Goal: Feedback & Contribution: Contribute content

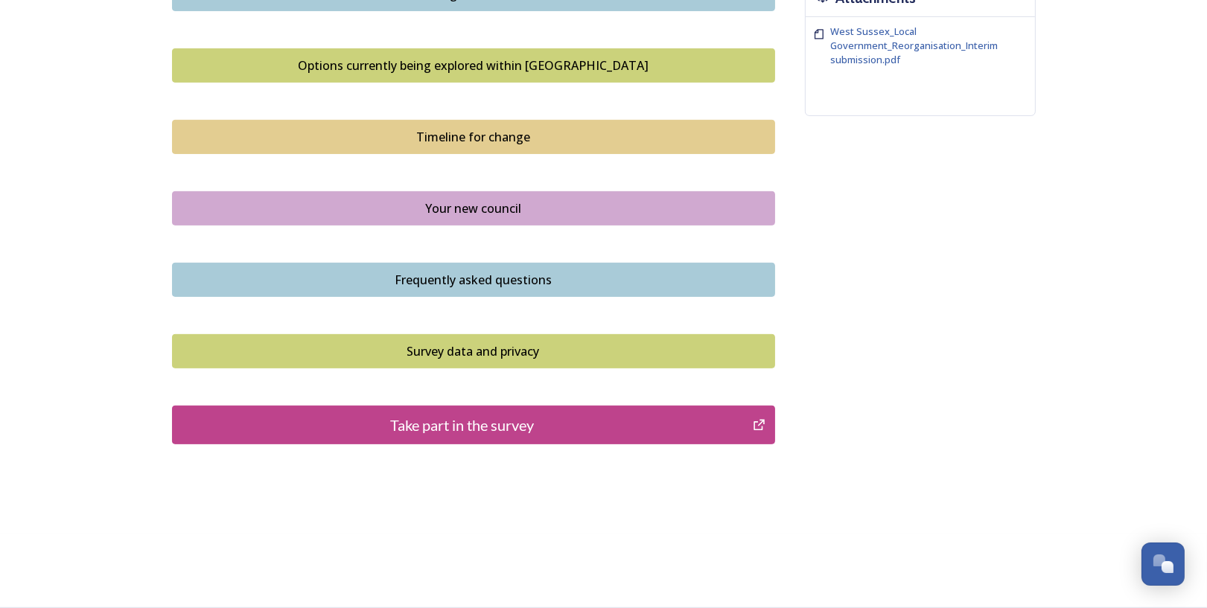
scroll to position [1104, 0]
click at [489, 423] on div "Take part in the survey" at bounding box center [462, 425] width 565 height 22
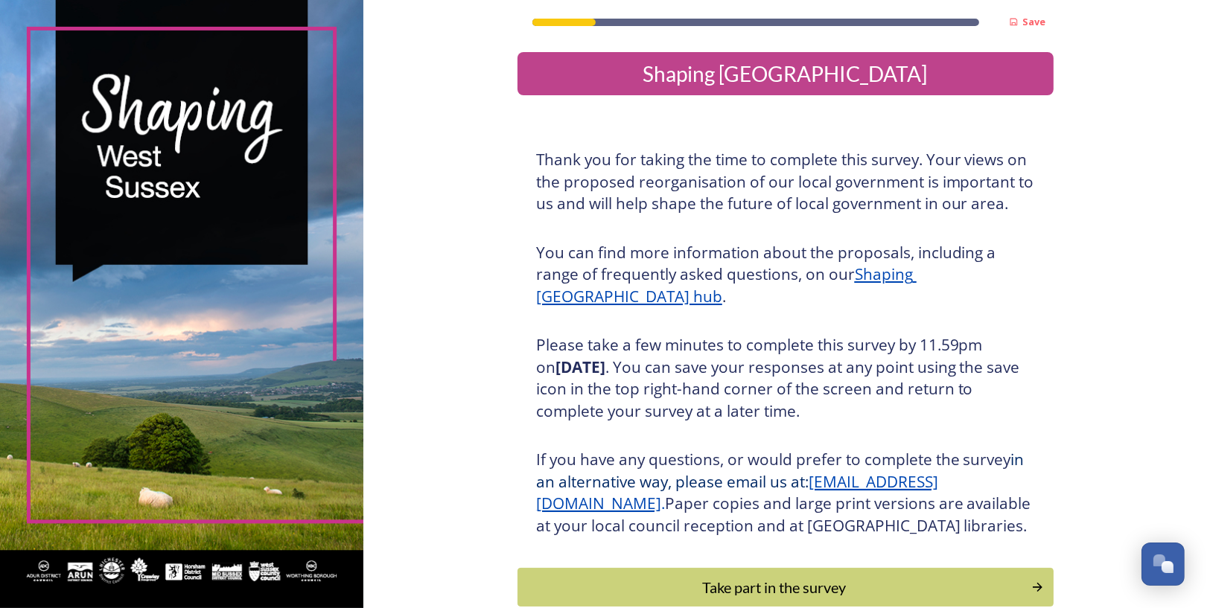
scroll to position [256, 0]
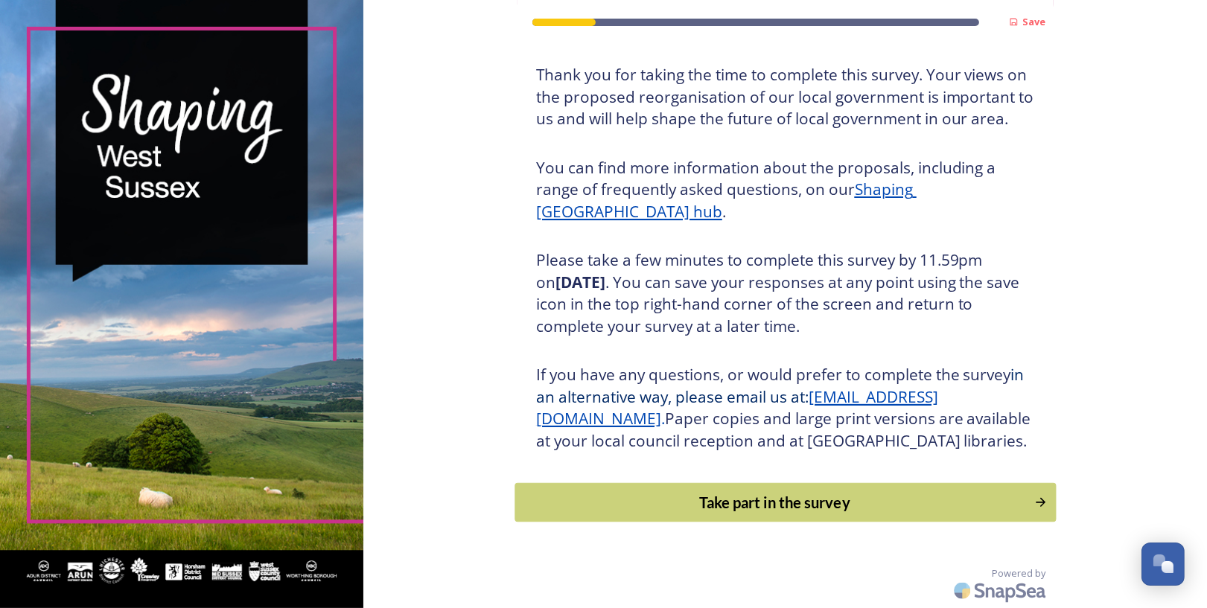
click at [760, 492] on div "Take part in the survey" at bounding box center [774, 503] width 503 height 22
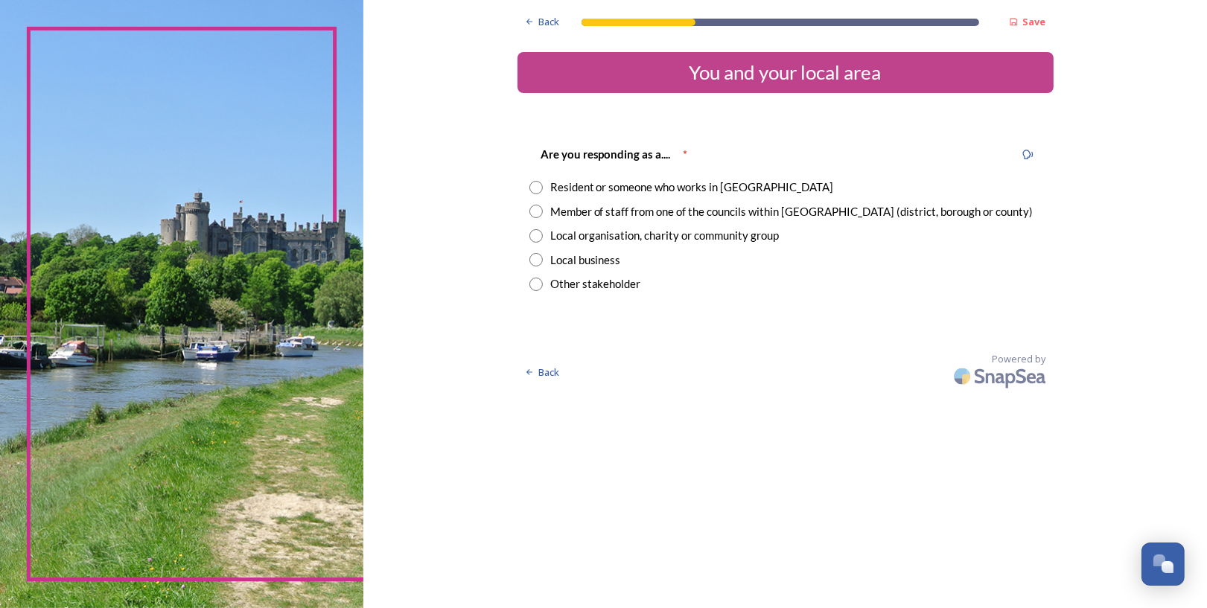
click at [542, 188] on input "radio" at bounding box center [535, 187] width 13 height 13
radio input "true"
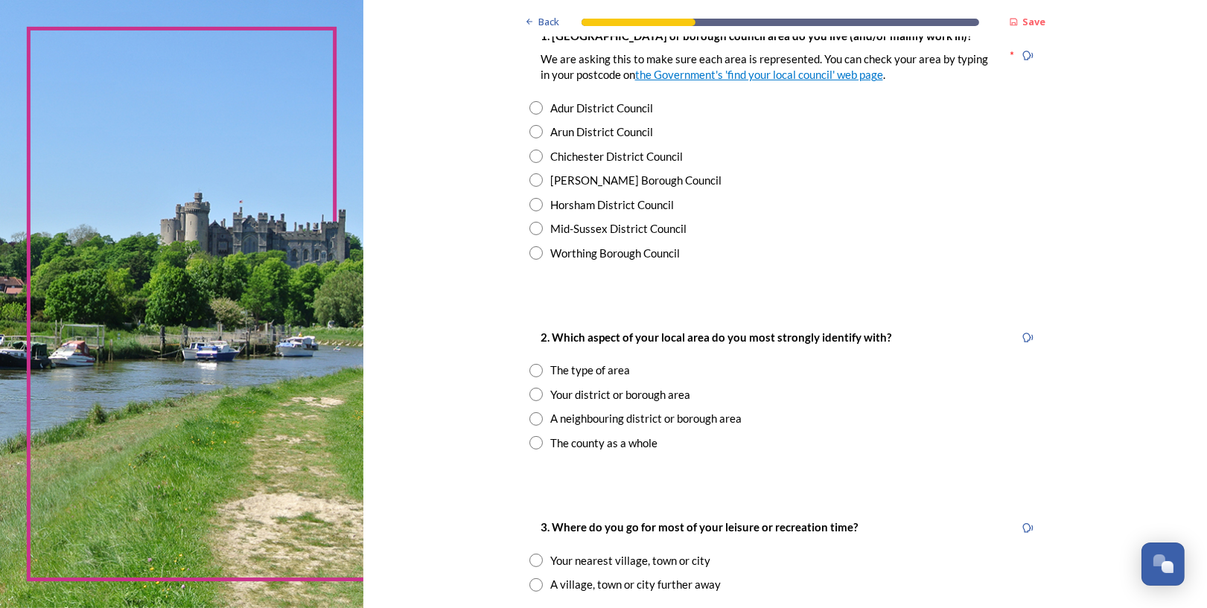
scroll to position [250, 0]
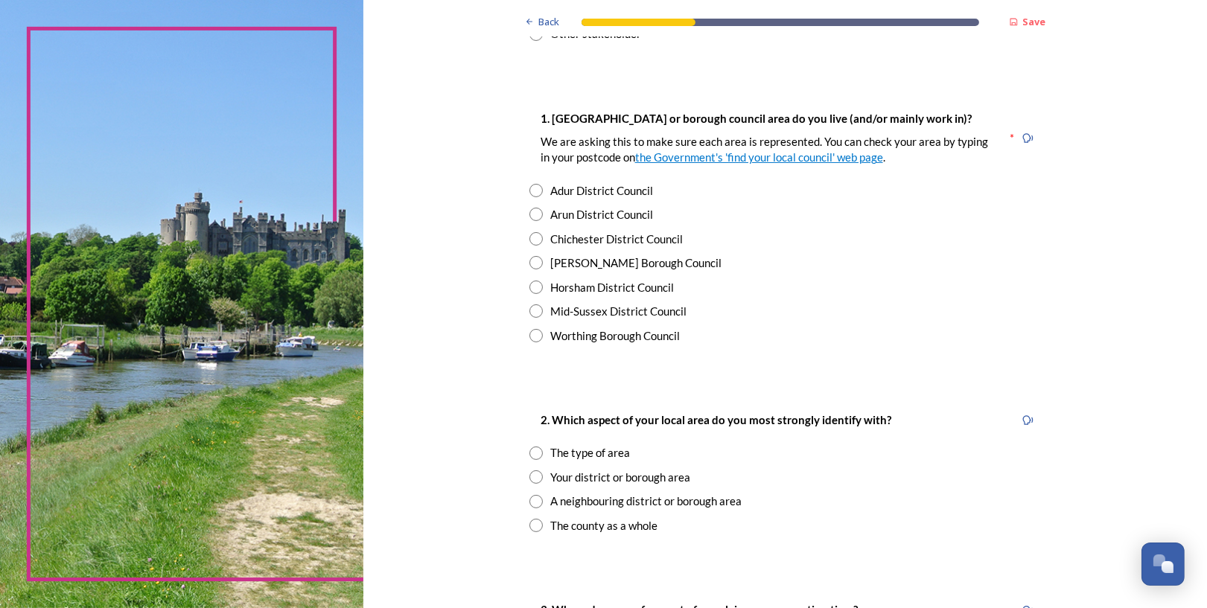
click at [538, 289] on input "radio" at bounding box center [535, 287] width 13 height 13
radio input "true"
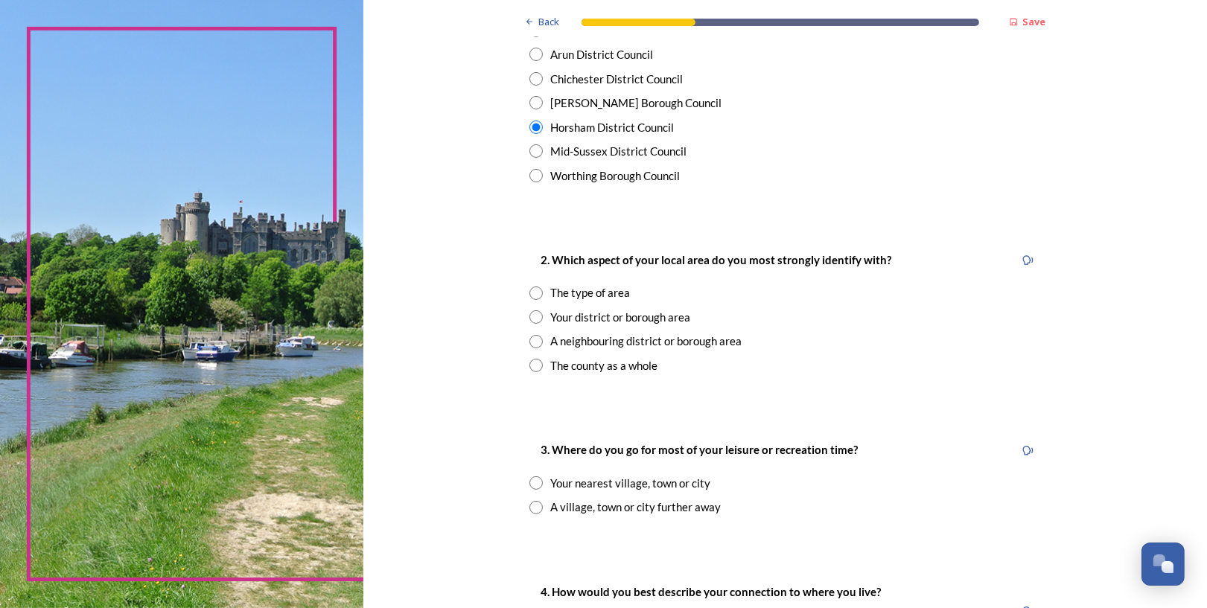
scroll to position [416, 0]
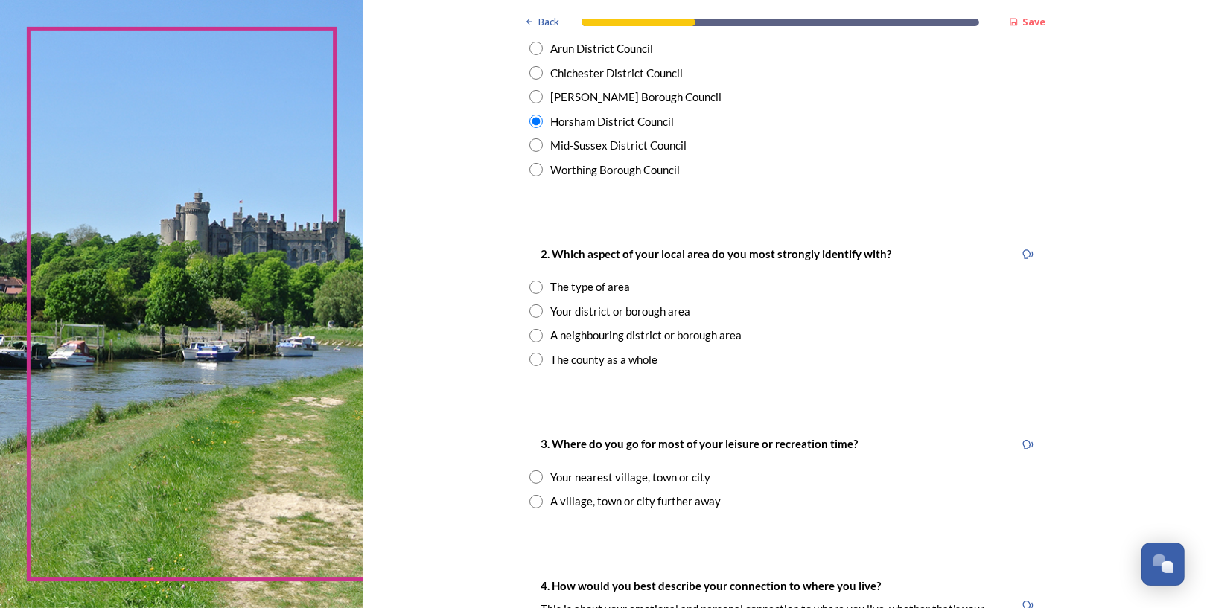
click at [537, 288] on input "radio" at bounding box center [535, 287] width 13 height 13
radio input "true"
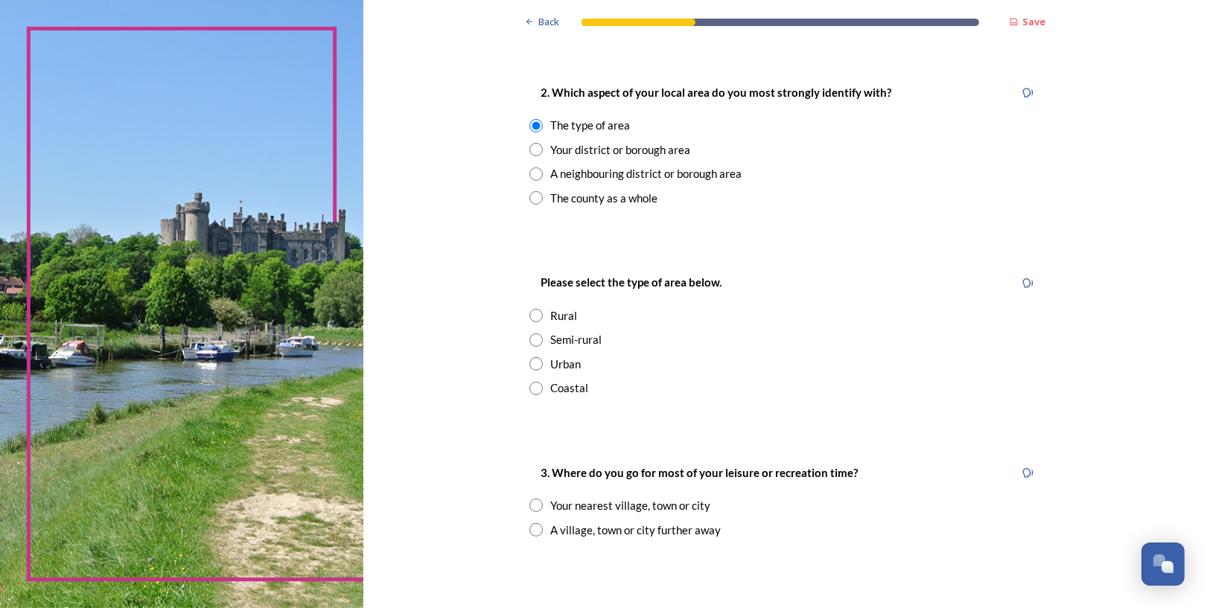
scroll to position [584, 0]
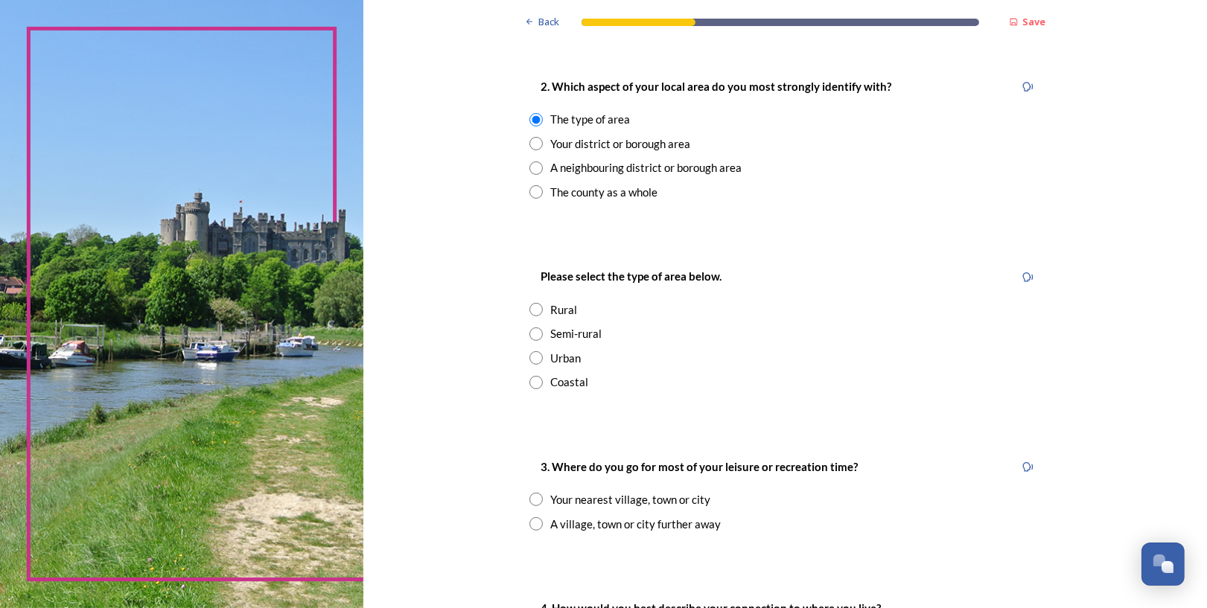
click at [538, 311] on input "radio" at bounding box center [535, 309] width 13 height 13
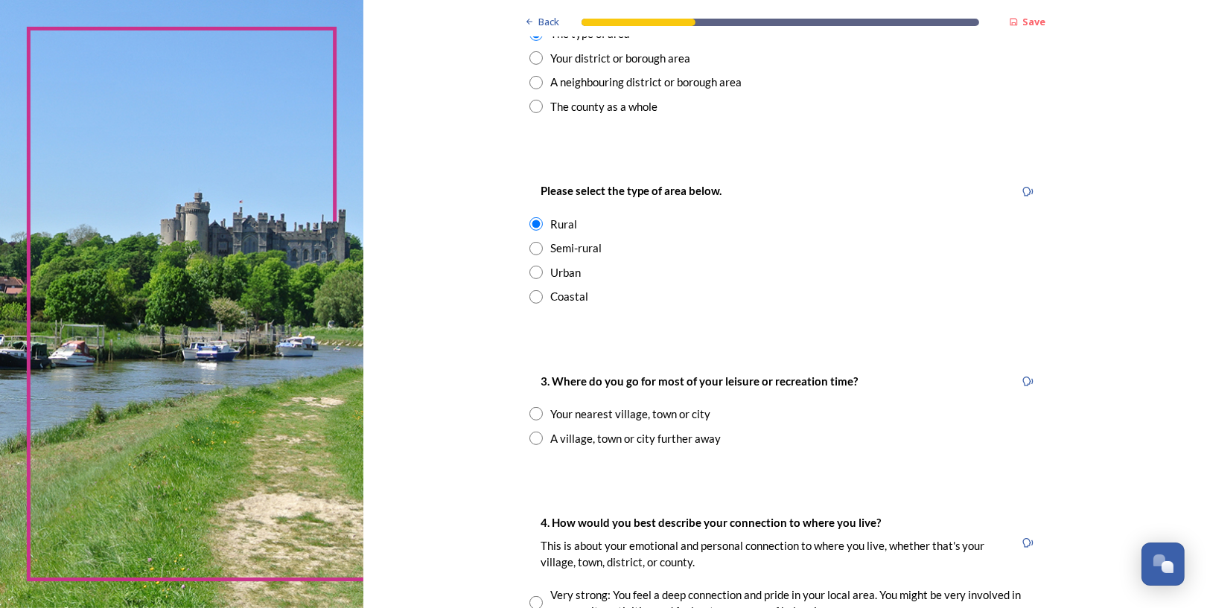
scroll to position [667, 0]
click at [536, 228] on input "radio" at bounding box center [535, 226] width 13 height 13
radio input "false"
click at [538, 249] on input "radio" at bounding box center [535, 250] width 13 height 13
radio input "true"
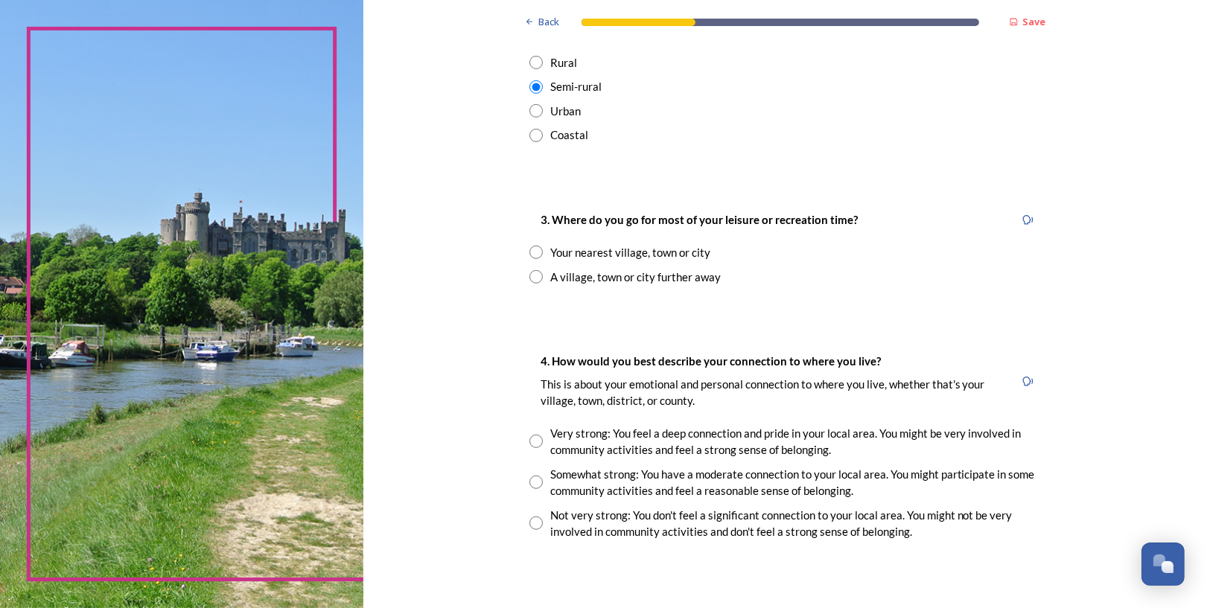
scroll to position [833, 0]
click at [540, 275] on input "radio" at bounding box center [535, 274] width 13 height 13
radio input "true"
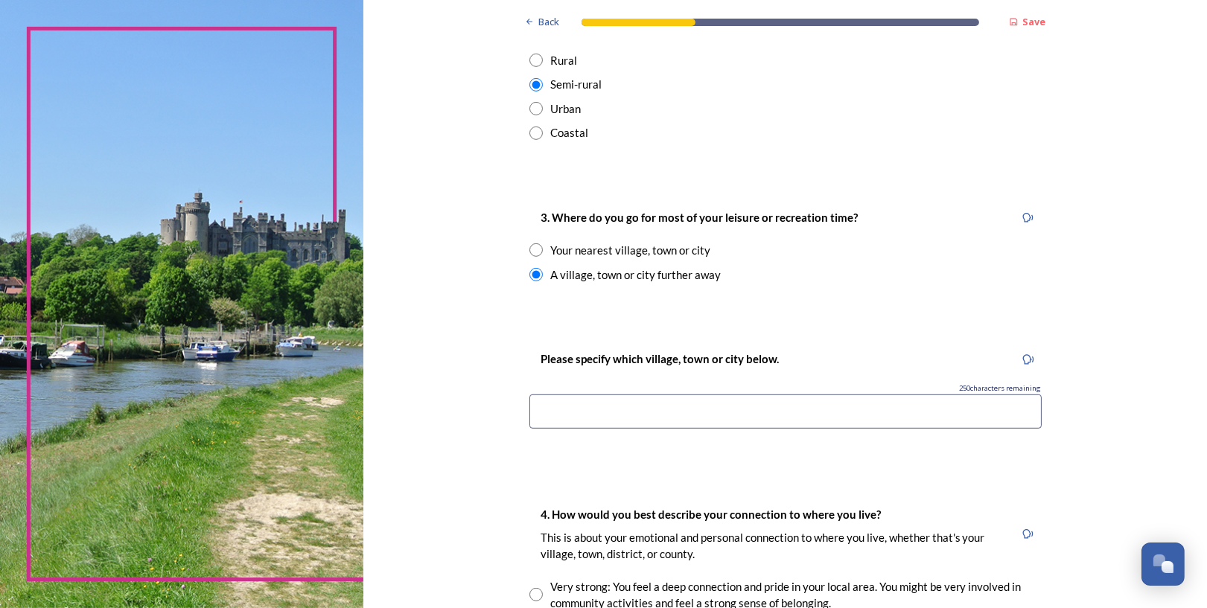
click at [538, 249] on input "radio" at bounding box center [535, 250] width 13 height 13
radio input "true"
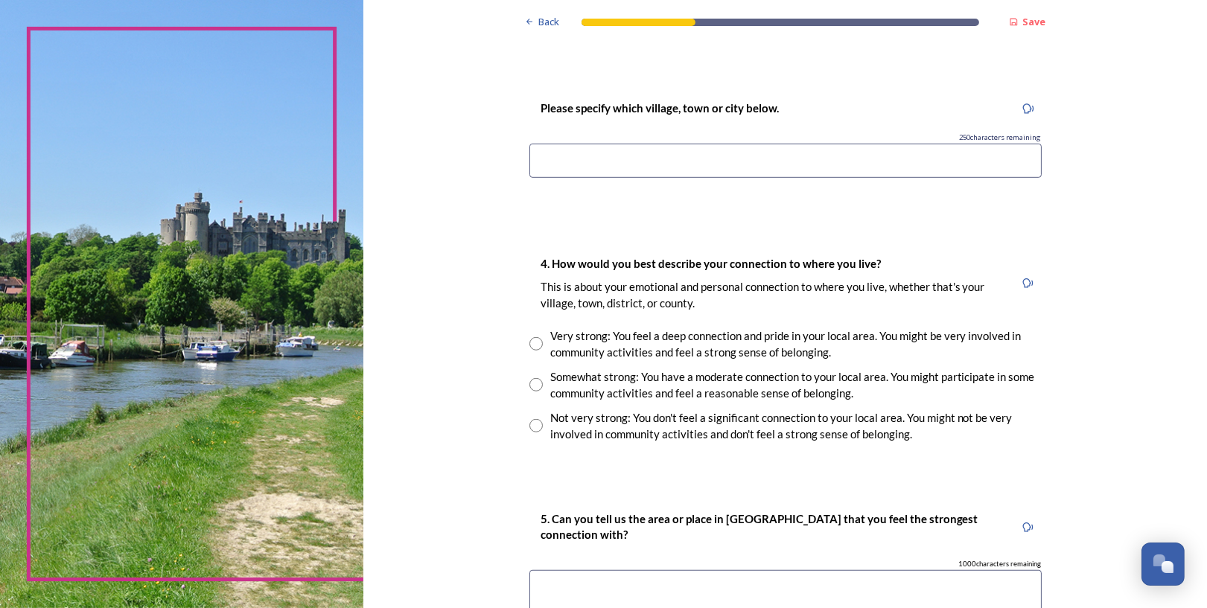
scroll to position [1251, 0]
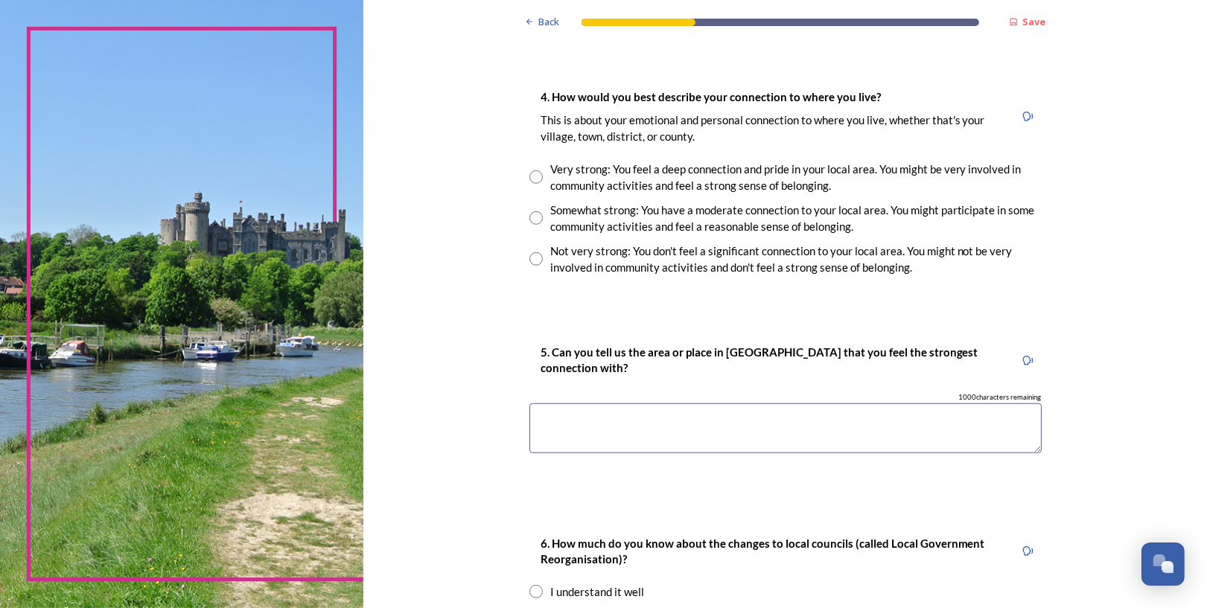
click at [541, 266] on input "radio" at bounding box center [535, 258] width 13 height 13
radio input "true"
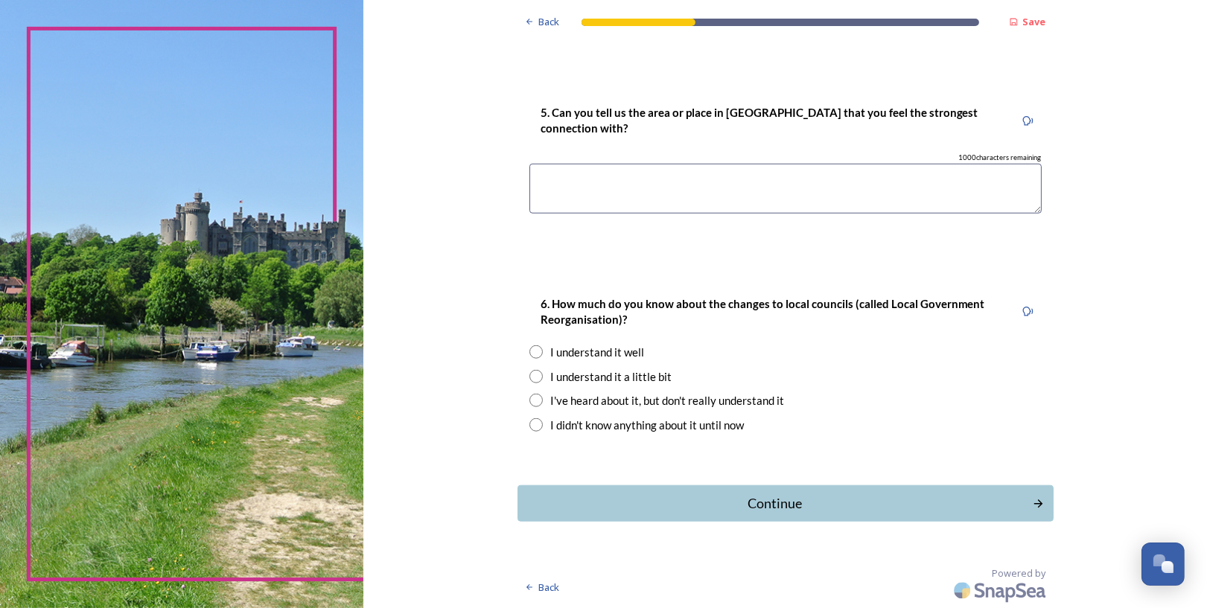
scroll to position [1503, 0]
click at [534, 347] on input "radio" at bounding box center [535, 352] width 13 height 13
radio input "true"
click at [766, 500] on div "Continue" at bounding box center [775, 504] width 504 height 20
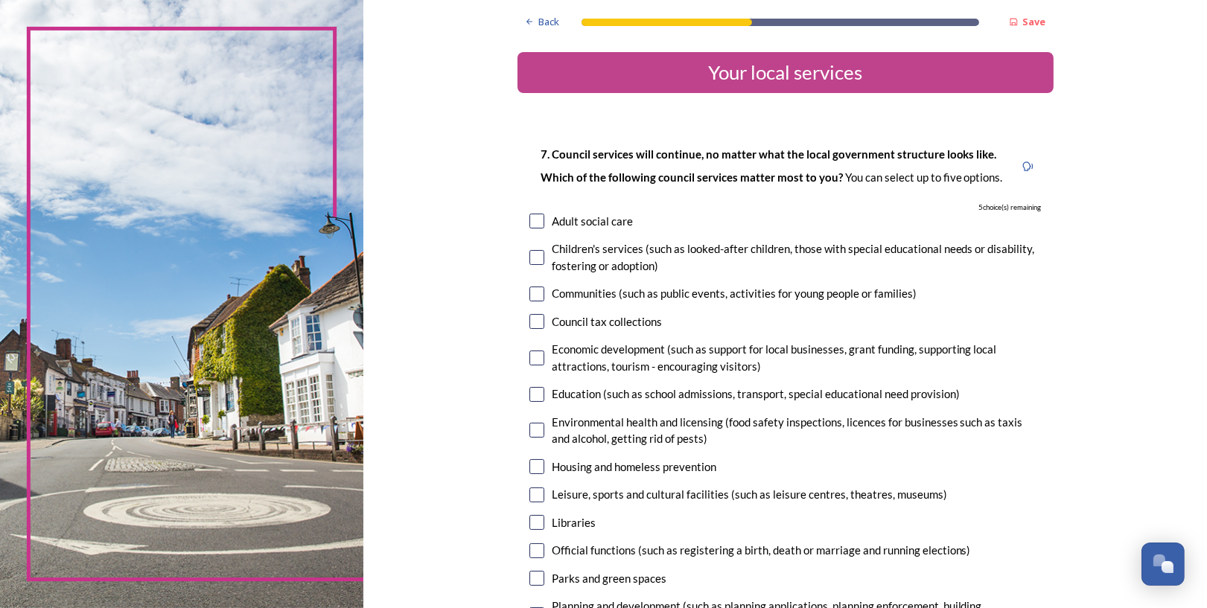
click at [539, 223] on input "checkbox" at bounding box center [536, 221] width 15 height 15
checkbox input "true"
click at [533, 257] on input "checkbox" at bounding box center [536, 257] width 15 height 15
checkbox input "true"
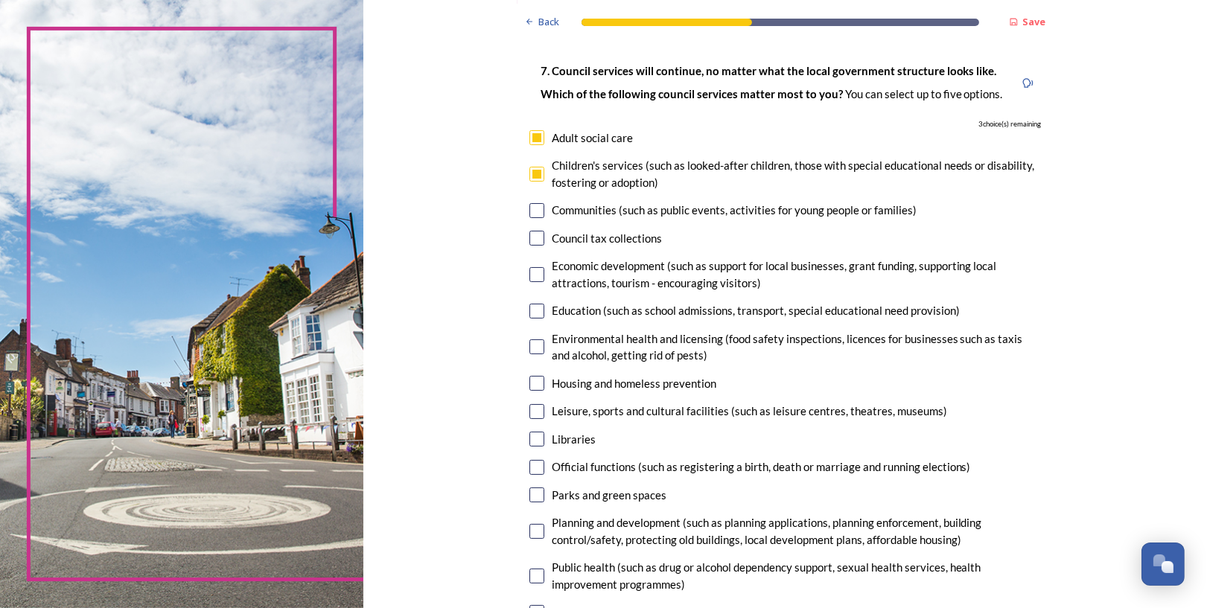
click at [539, 316] on input "checkbox" at bounding box center [536, 311] width 15 height 15
checkbox input "true"
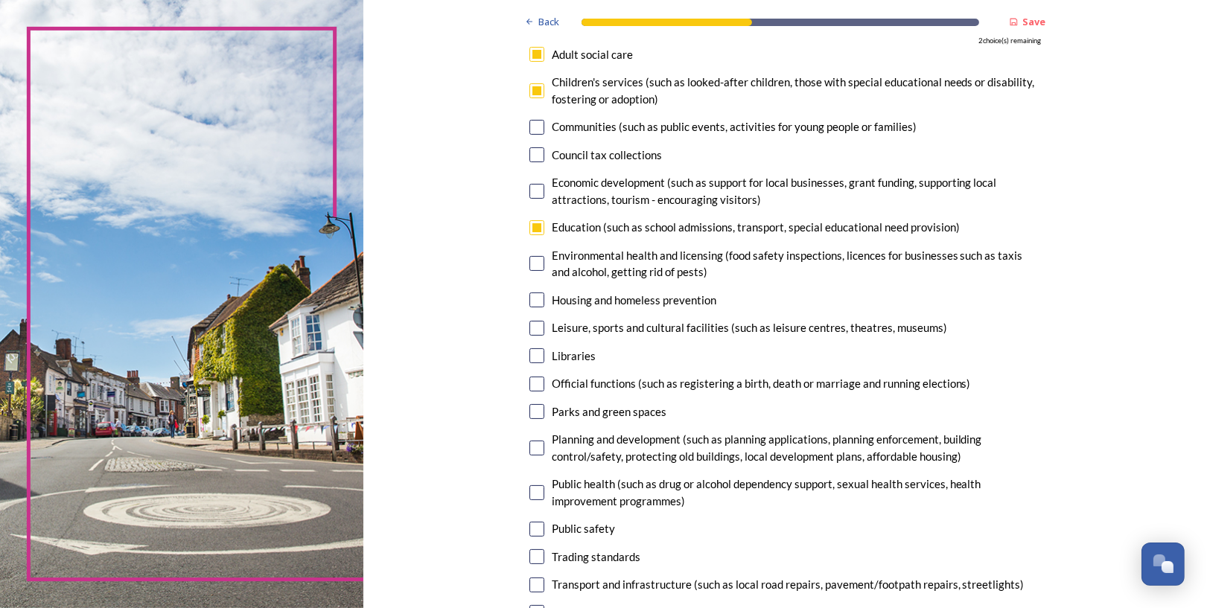
scroll to position [250, 0]
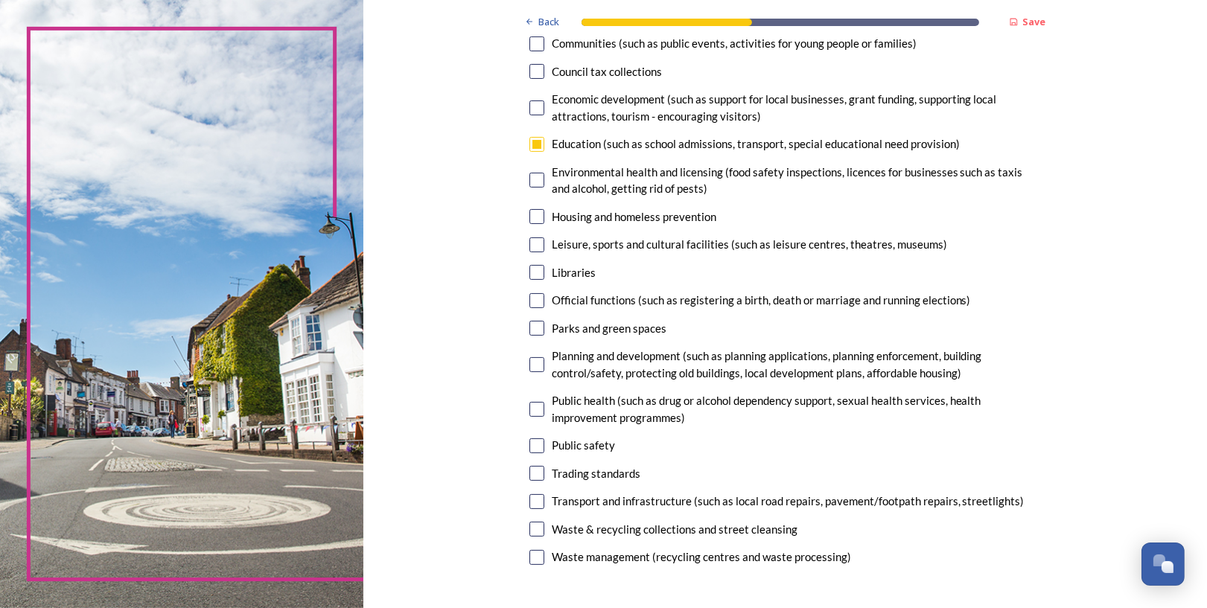
click at [540, 473] on input "checkbox" at bounding box center [536, 473] width 15 height 15
checkbox input "true"
click at [541, 532] on input "checkbox" at bounding box center [536, 529] width 15 height 15
checkbox input "true"
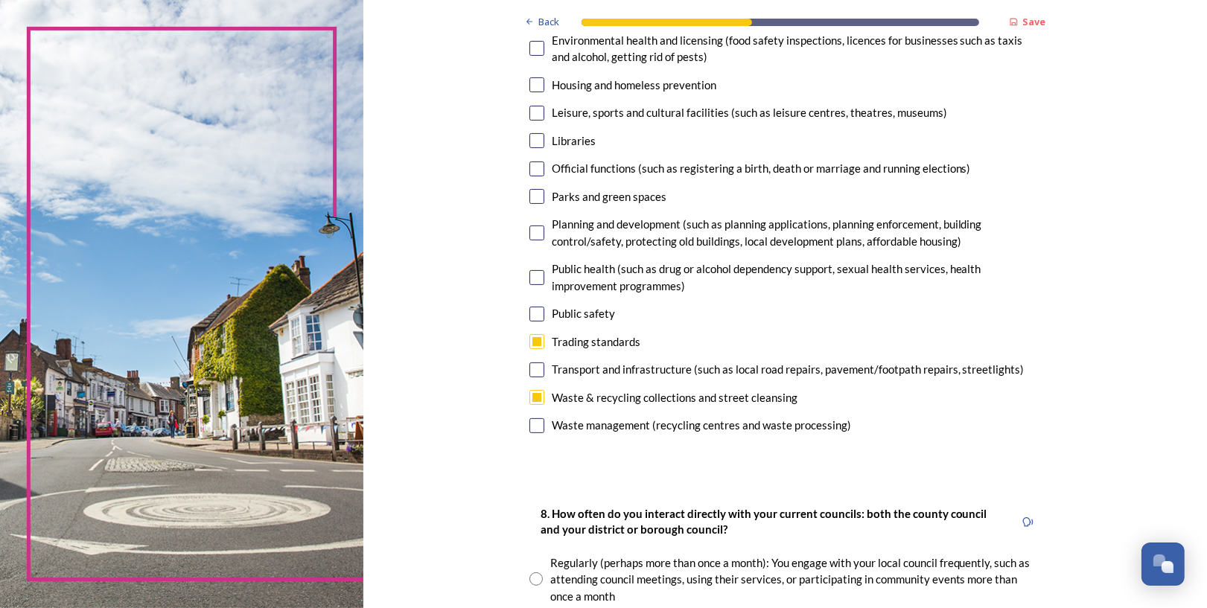
scroll to position [167, 0]
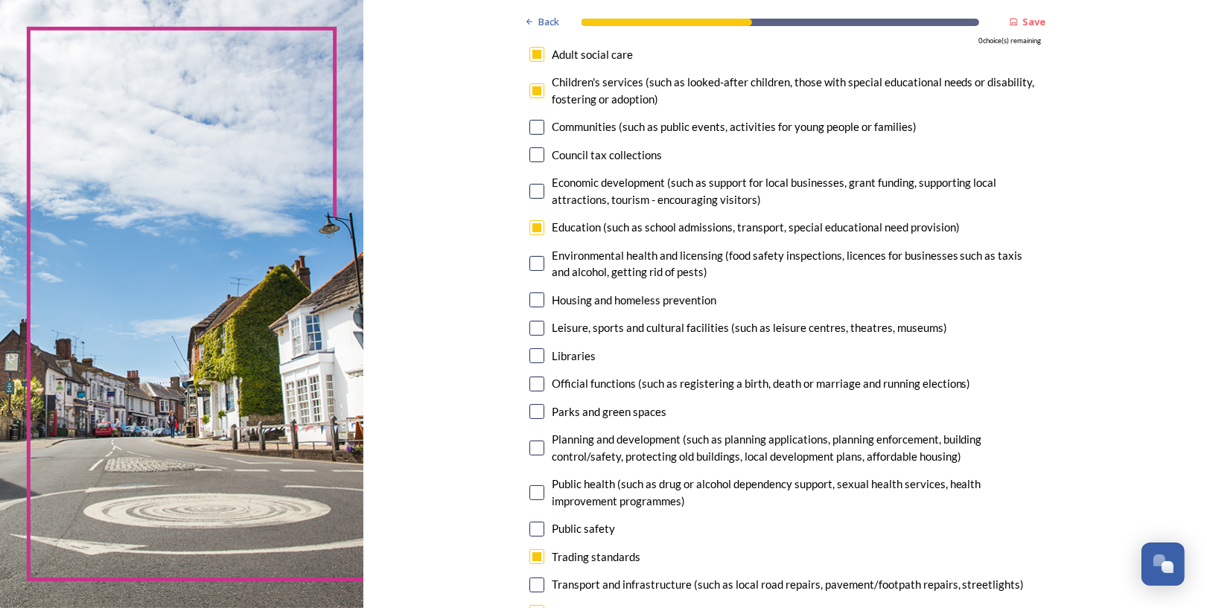
click at [540, 160] on input "checkbox" at bounding box center [536, 154] width 15 height 15
checkbox input "false"
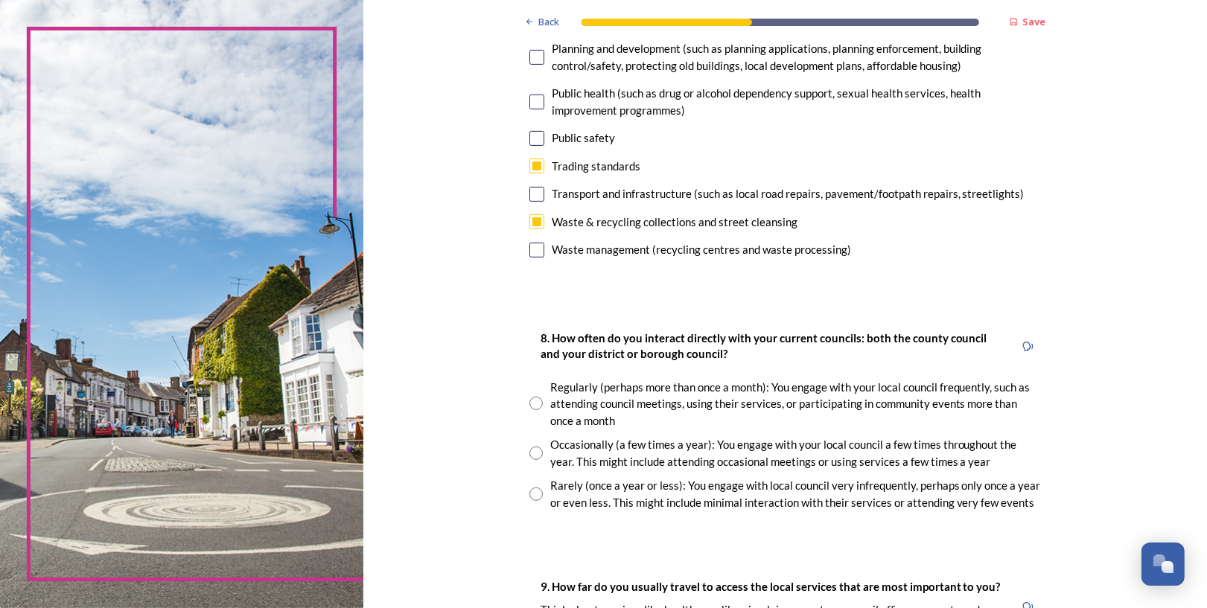
scroll to position [584, 0]
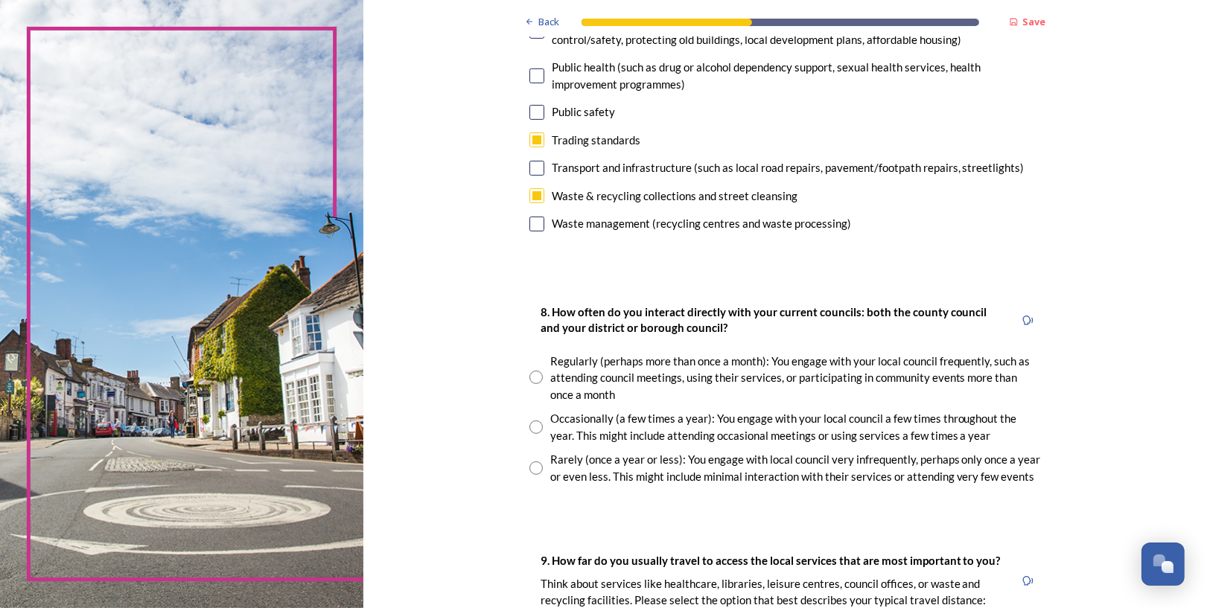
click at [540, 468] on input "radio" at bounding box center [535, 468] width 13 height 13
radio input "true"
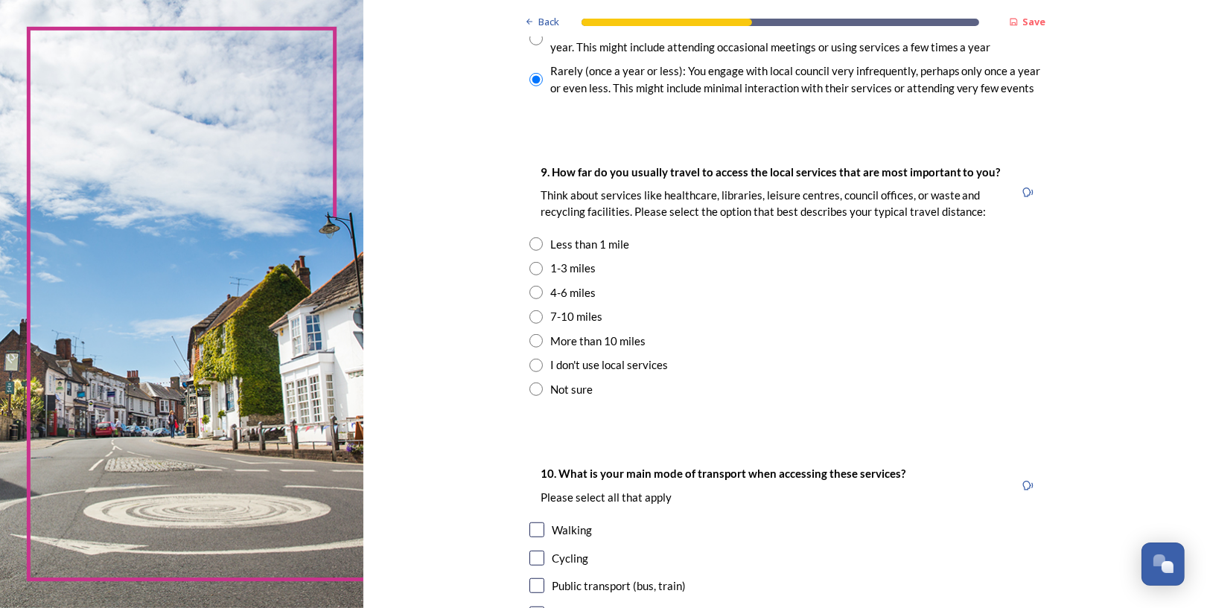
scroll to position [1000, 0]
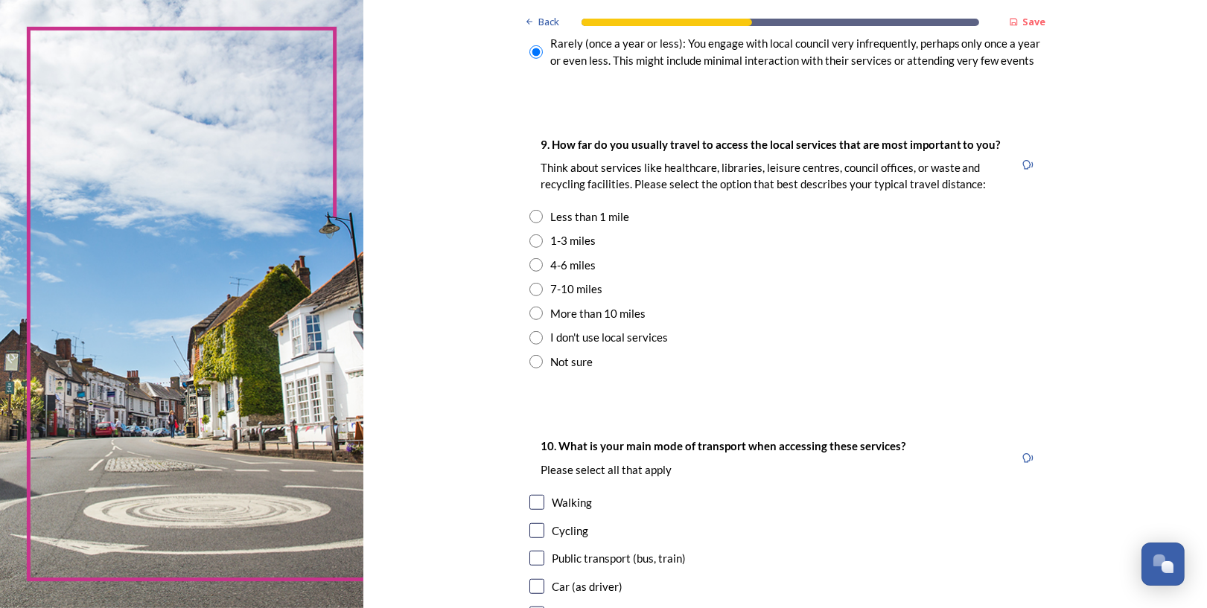
click at [539, 268] on input "radio" at bounding box center [535, 264] width 13 height 13
radio input "true"
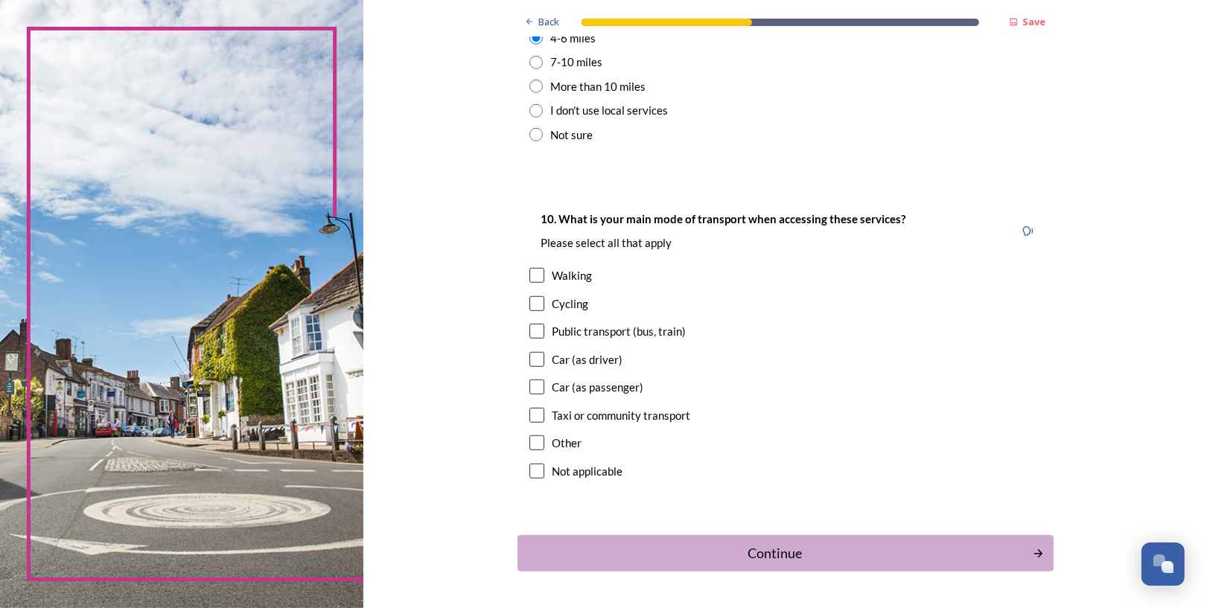
scroll to position [1251, 0]
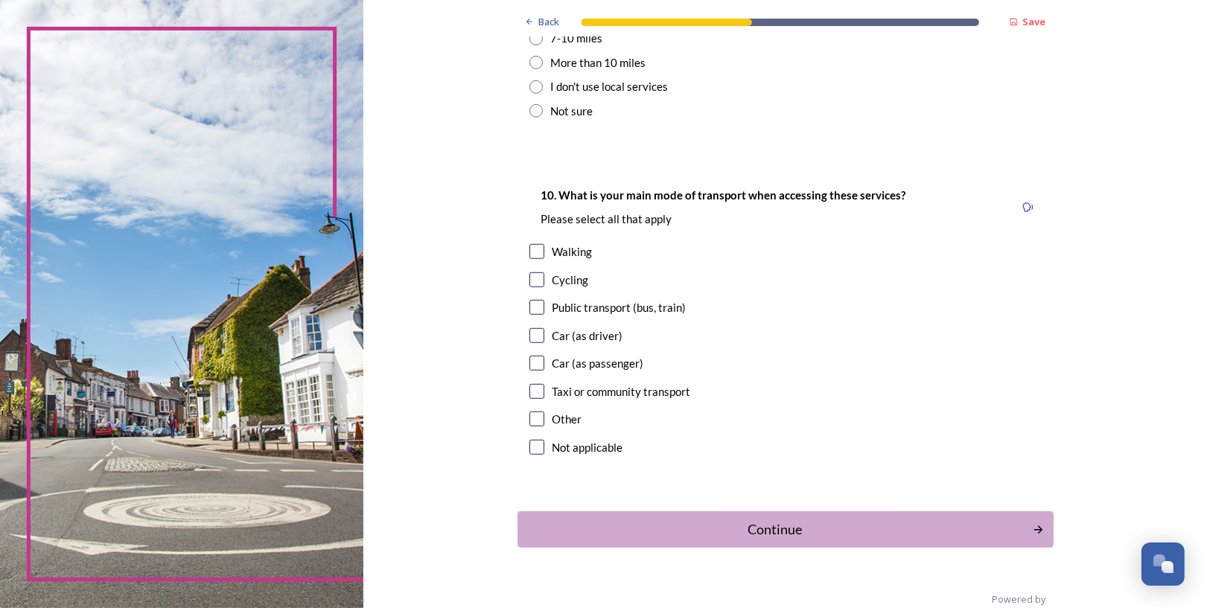
click at [537, 339] on input "checkbox" at bounding box center [536, 335] width 15 height 15
checkbox input "true"
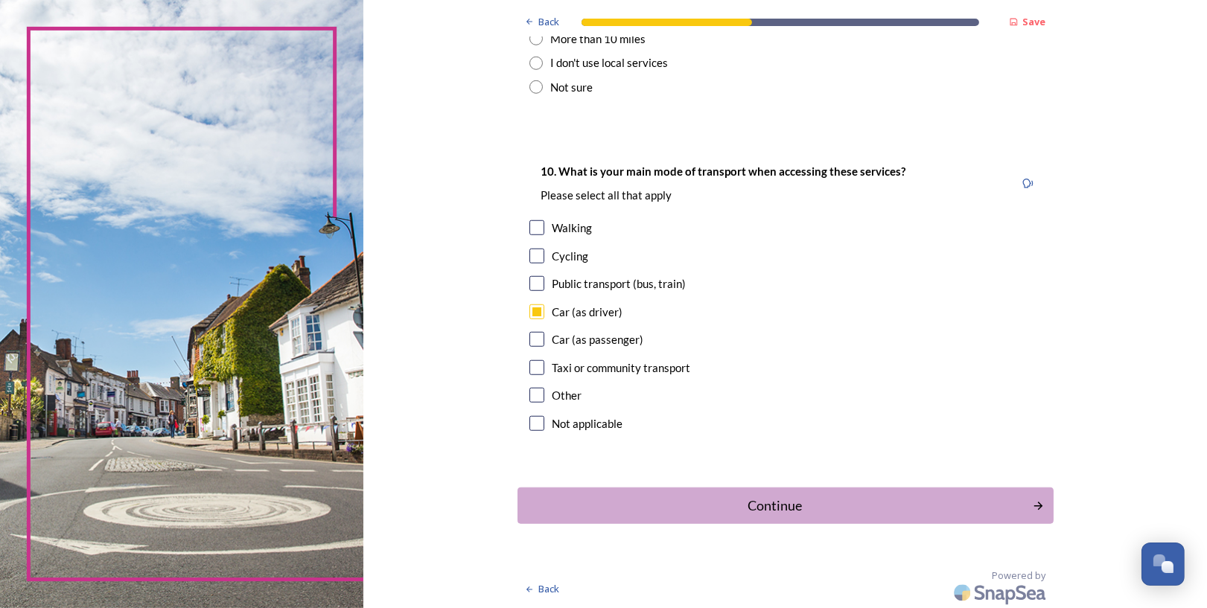
scroll to position [1282, 0]
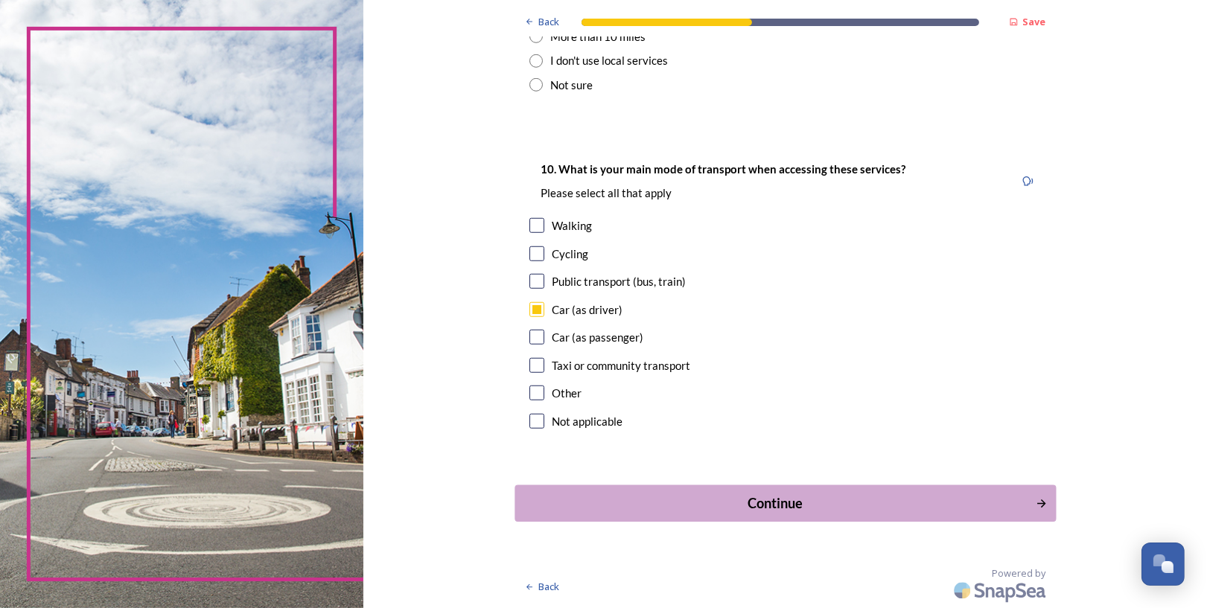
click at [787, 494] on div "Continue" at bounding box center [775, 504] width 504 height 20
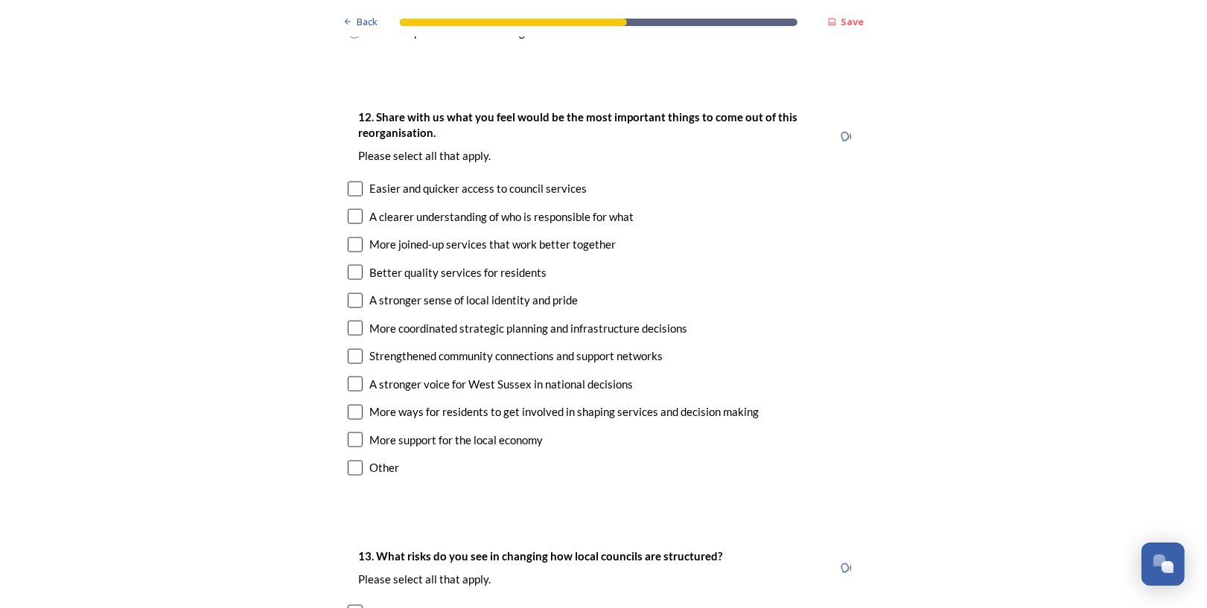
scroll to position [2001, 0]
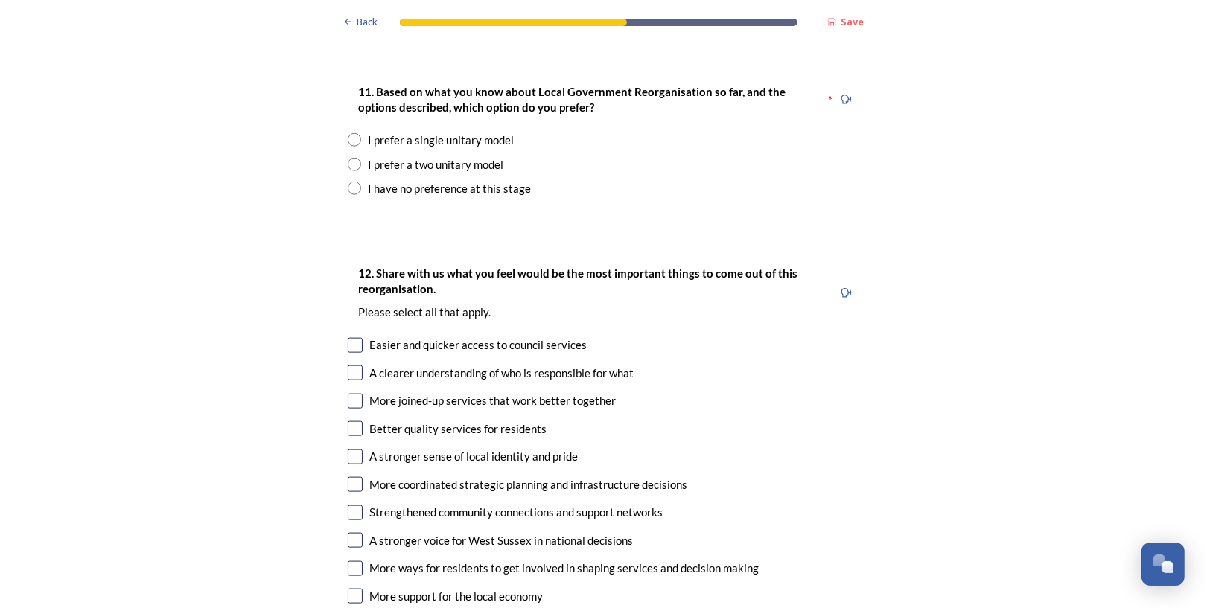
drag, startPoint x: 355, startPoint y: 314, endPoint x: 315, endPoint y: 370, distance: 68.8
click at [355, 147] on input "radio" at bounding box center [354, 139] width 13 height 13
radio input "true"
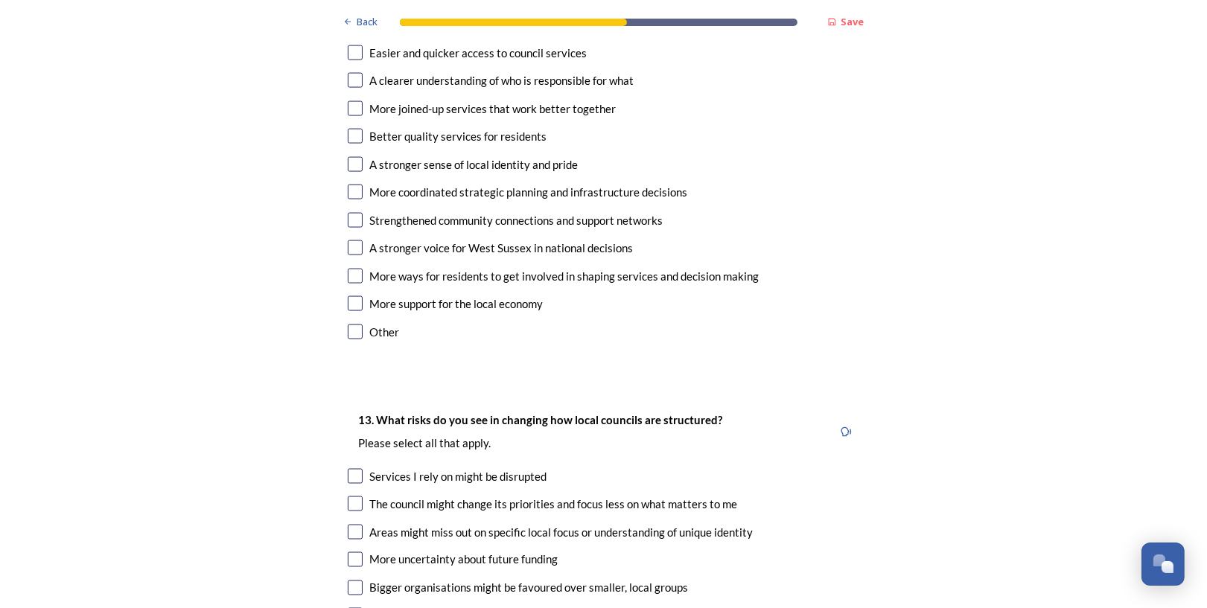
scroll to position [2669, 0]
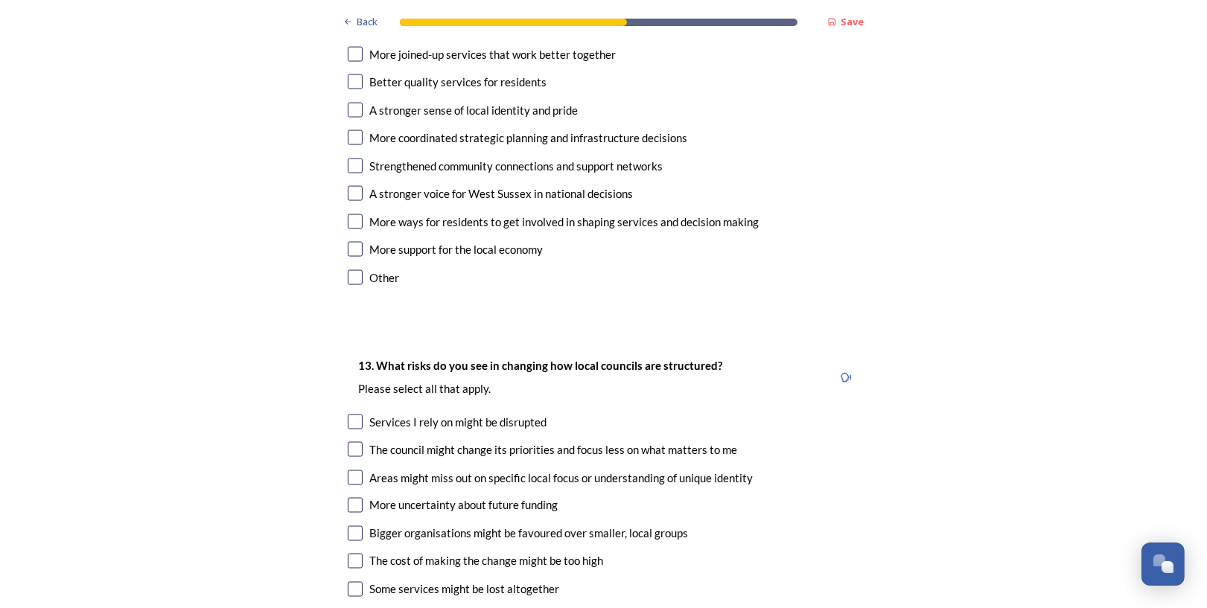
click at [354, 62] on input "checkbox" at bounding box center [355, 54] width 15 height 15
checkbox input "true"
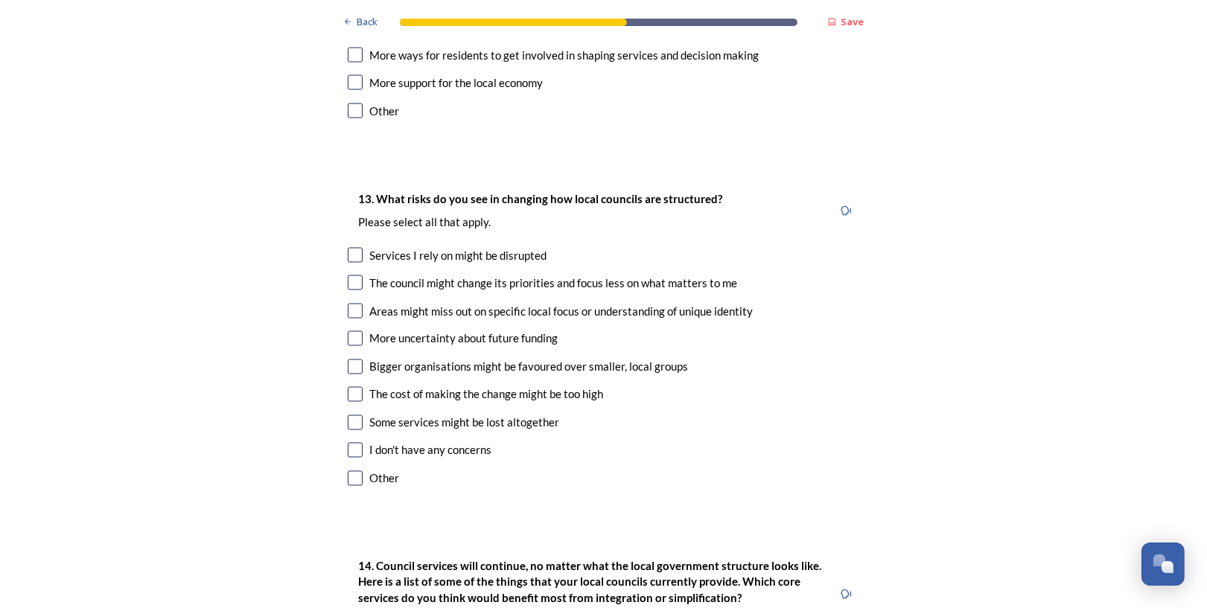
scroll to position [2753, 0]
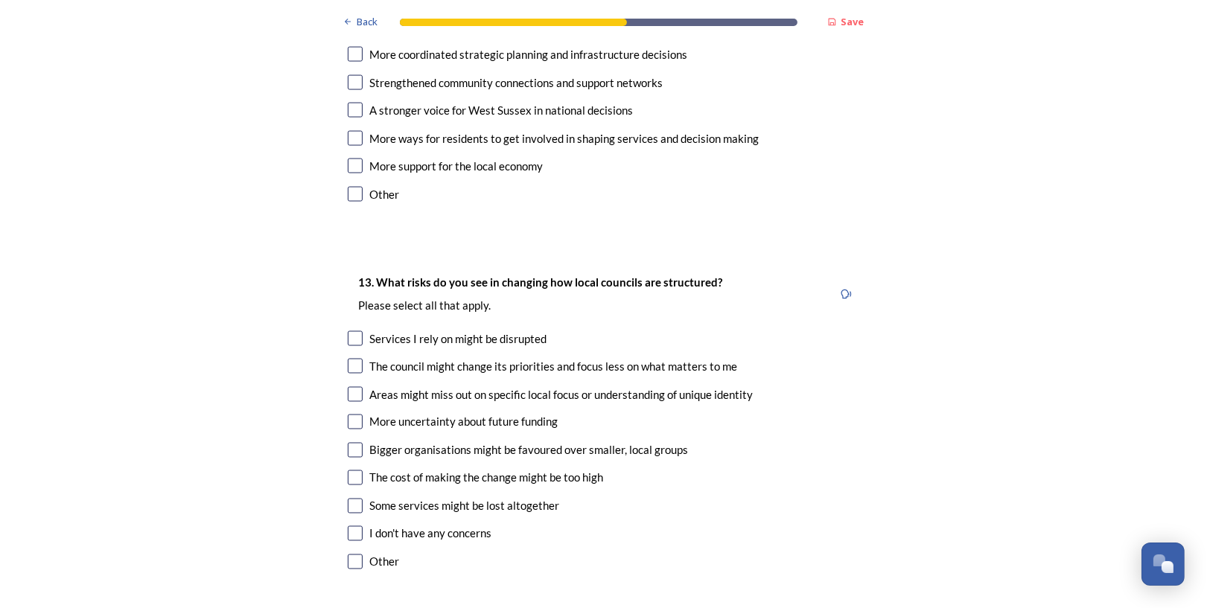
checkbox input "true"
click at [357, 62] on input "checkbox" at bounding box center [355, 54] width 15 height 15
checkbox input "true"
drag, startPoint x: 358, startPoint y: 120, endPoint x: 311, endPoint y: 258, distance: 145.8
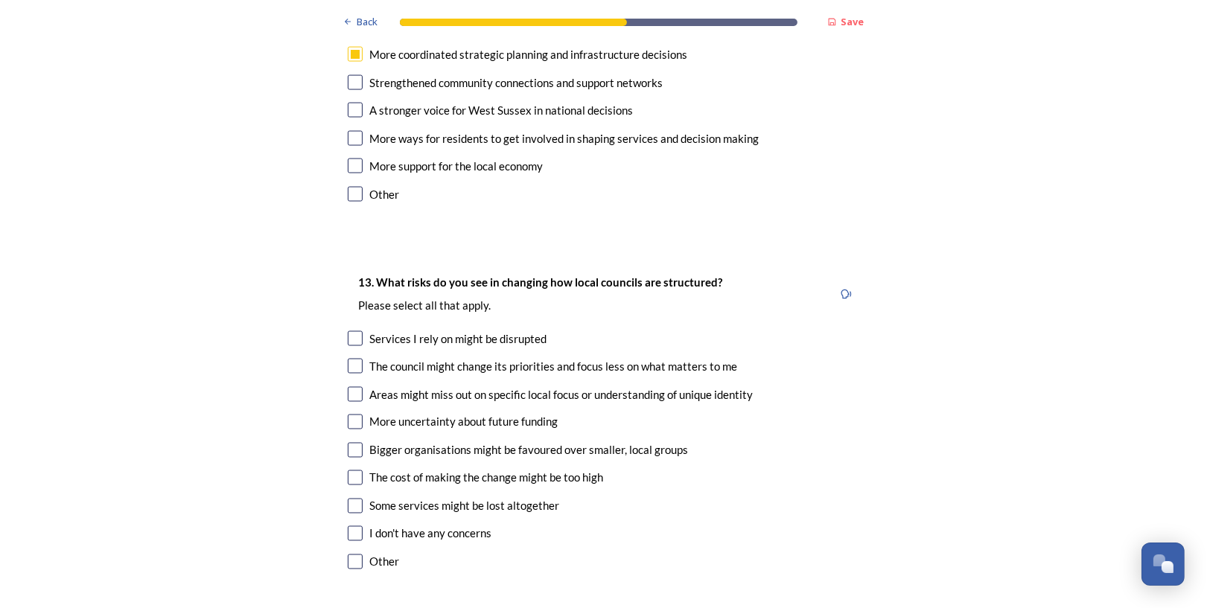
checkbox input "true"
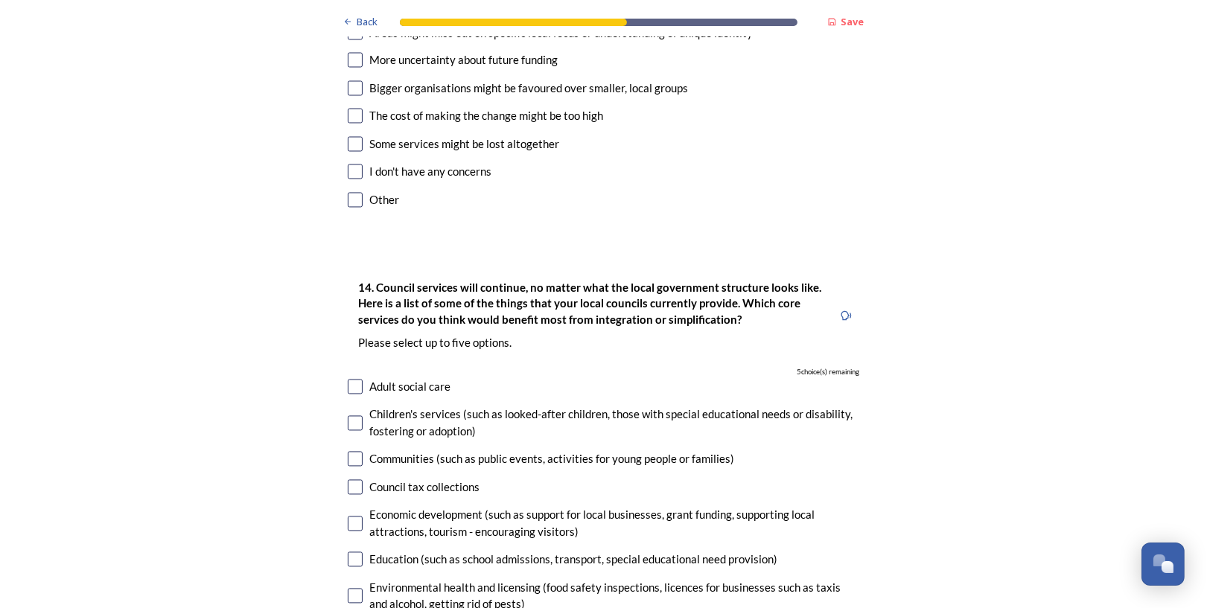
scroll to position [3085, 0]
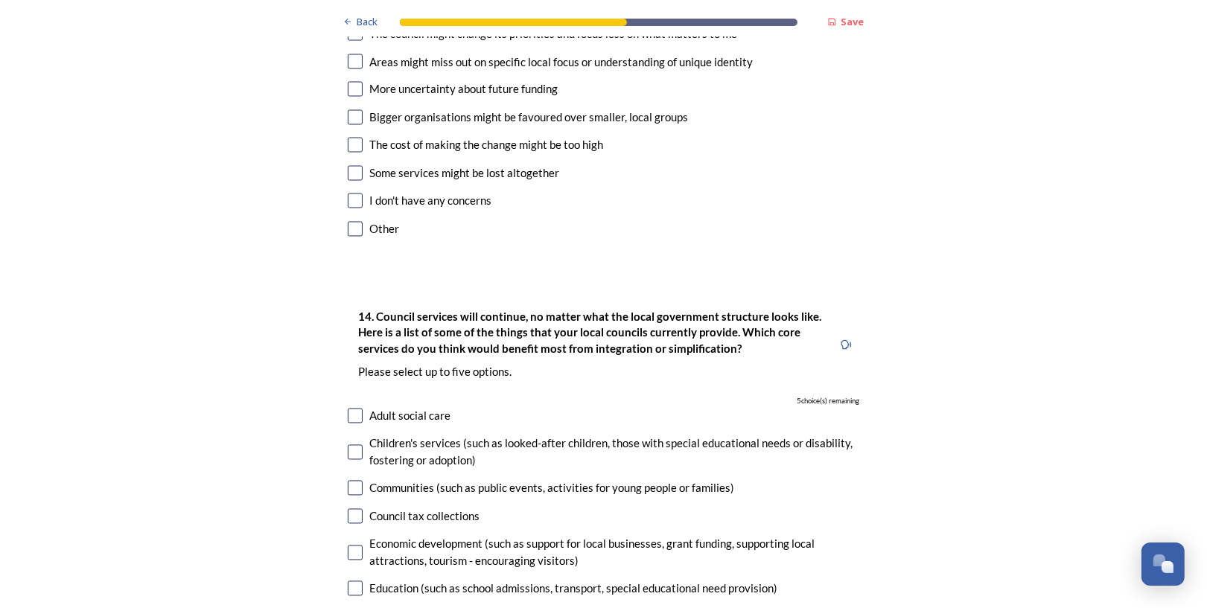
drag, startPoint x: 357, startPoint y: 378, endPoint x: 250, endPoint y: 445, distance: 126.5
click at [354, 209] on input "checkbox" at bounding box center [355, 201] width 15 height 15
checkbox input "true"
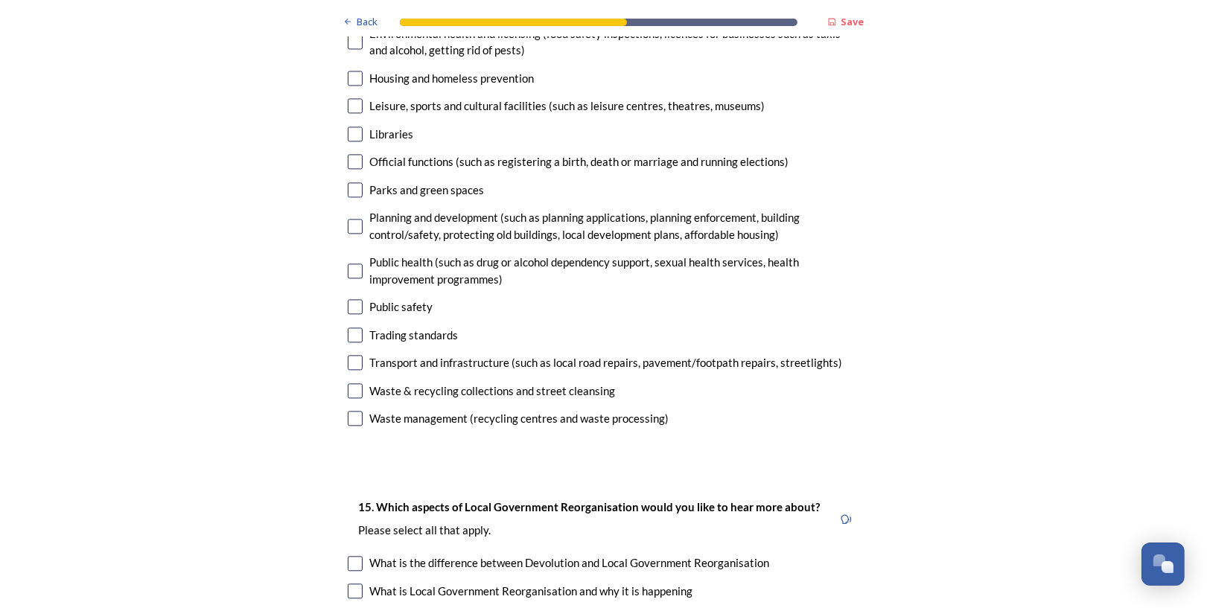
scroll to position [3753, 0]
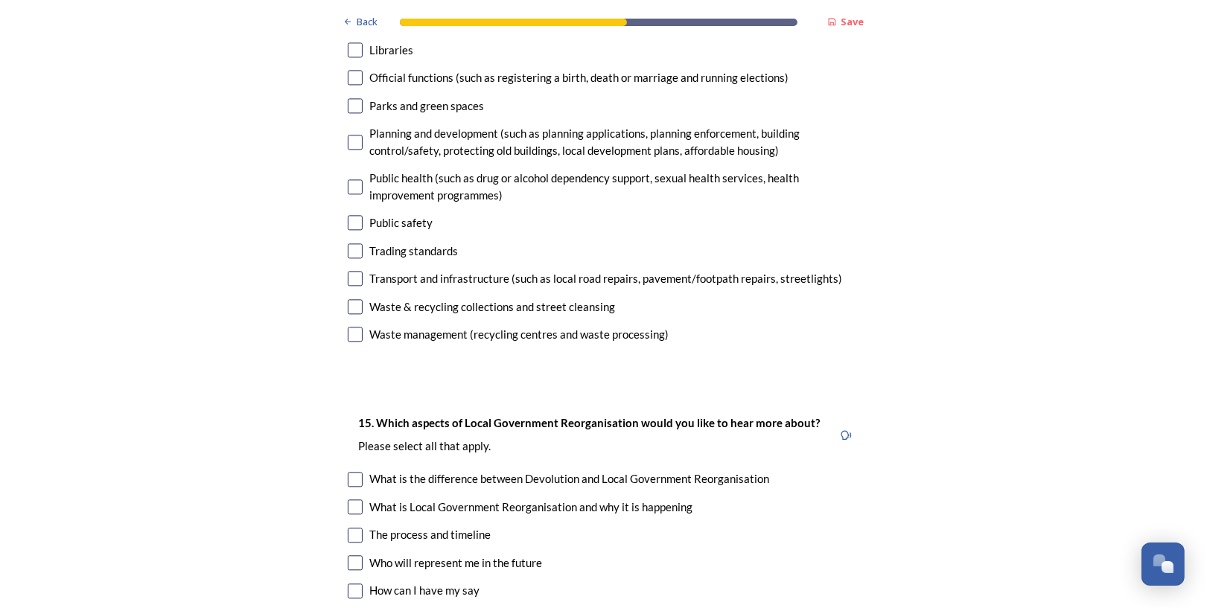
click at [357, 286] on input "checkbox" at bounding box center [355, 278] width 15 height 15
checkbox input "true"
click at [357, 342] on input "checkbox" at bounding box center [355, 334] width 15 height 15
checkbox input "true"
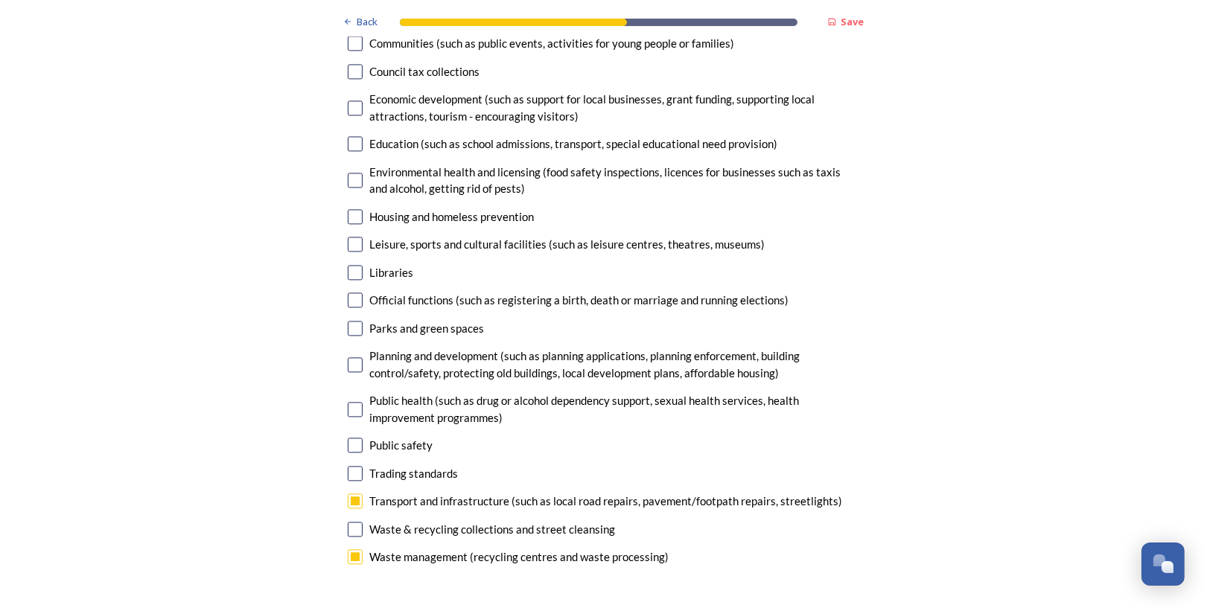
scroll to position [3502, 0]
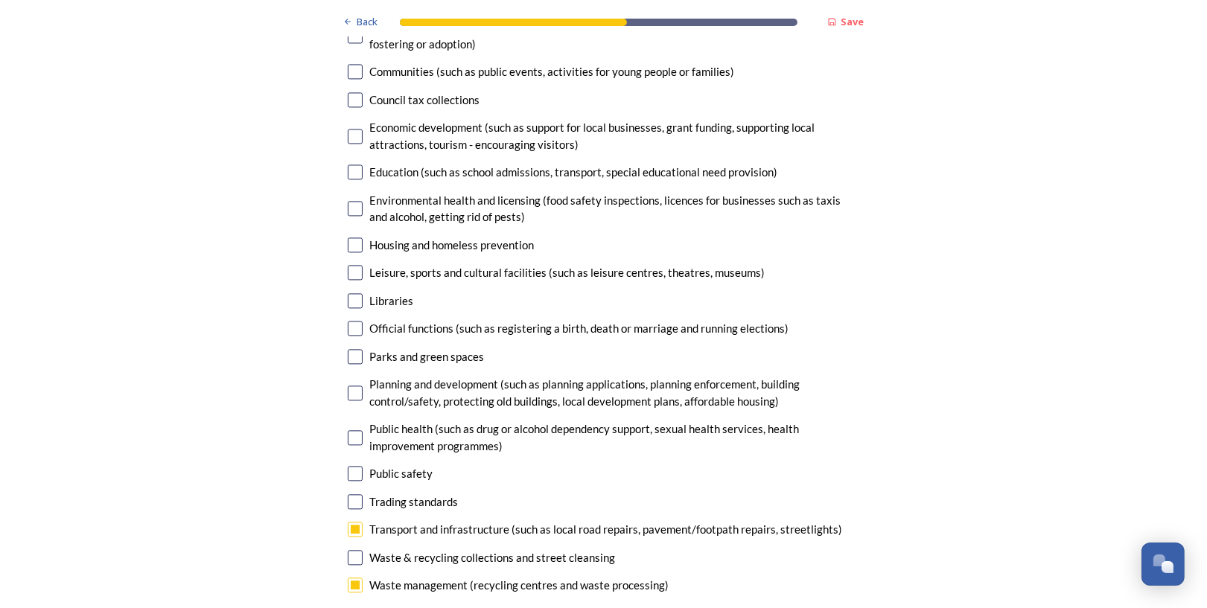
click at [358, 43] on input "checkbox" at bounding box center [355, 35] width 15 height 15
checkbox input "true"
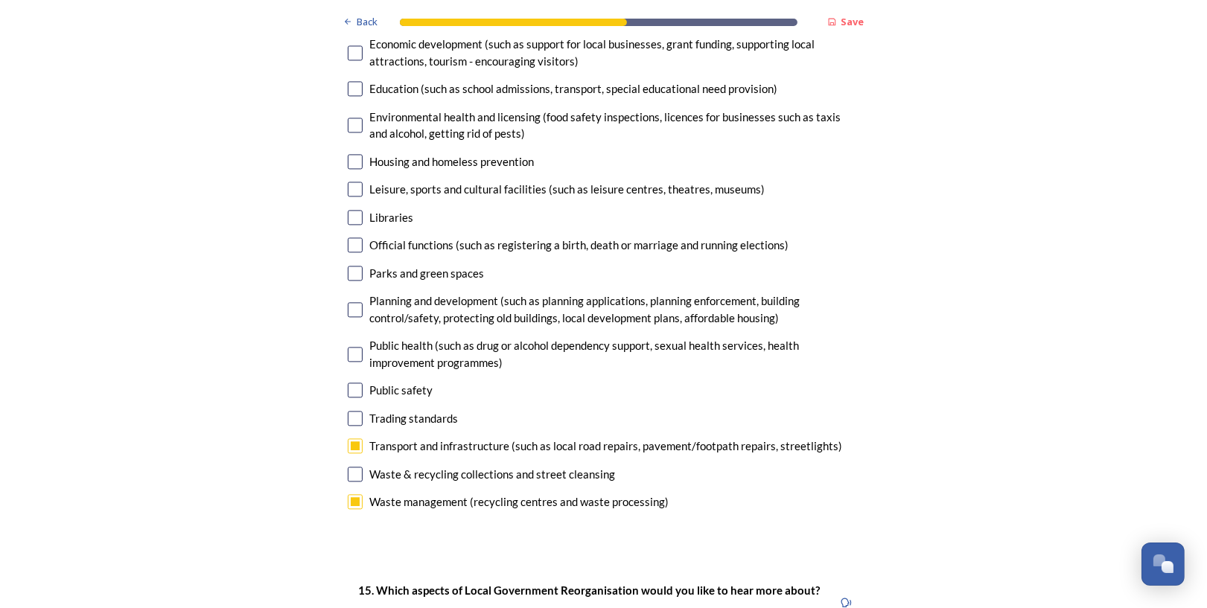
click at [357, 169] on input "checkbox" at bounding box center [355, 161] width 15 height 15
checkbox input "true"
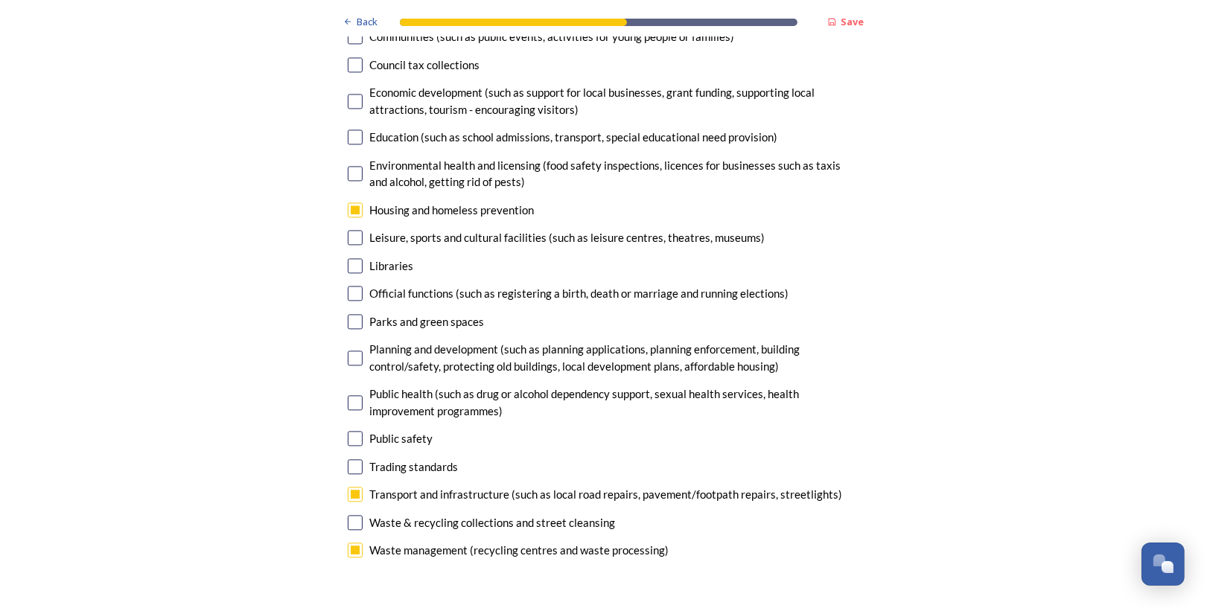
scroll to position [3502, 0]
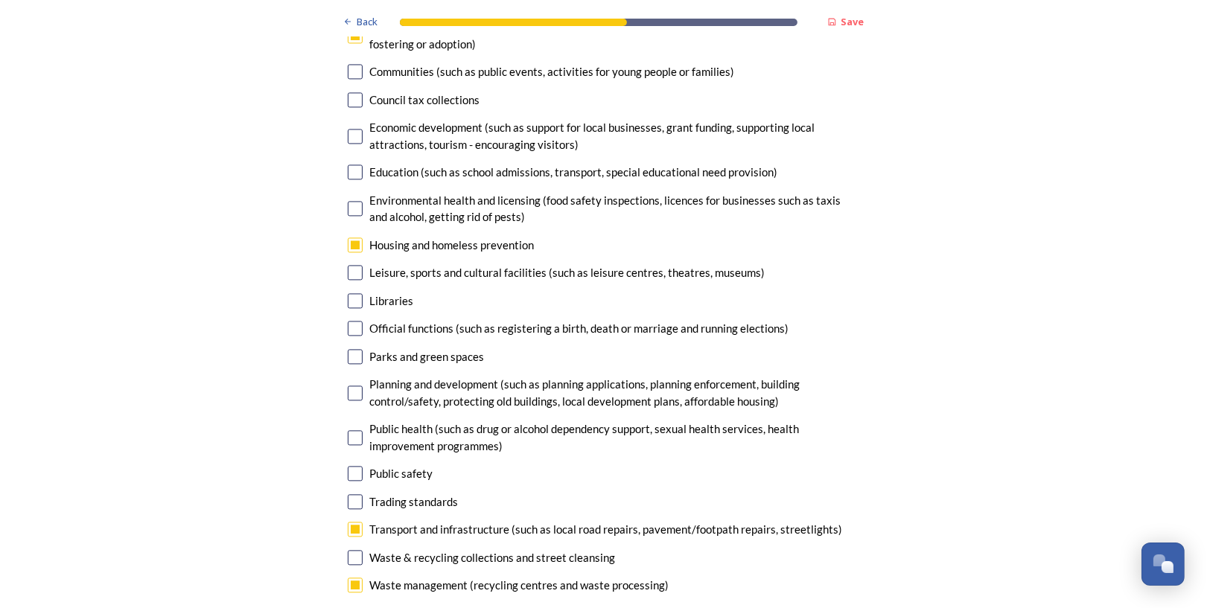
click at [360, 216] on input "checkbox" at bounding box center [355, 208] width 15 height 15
checkbox input "true"
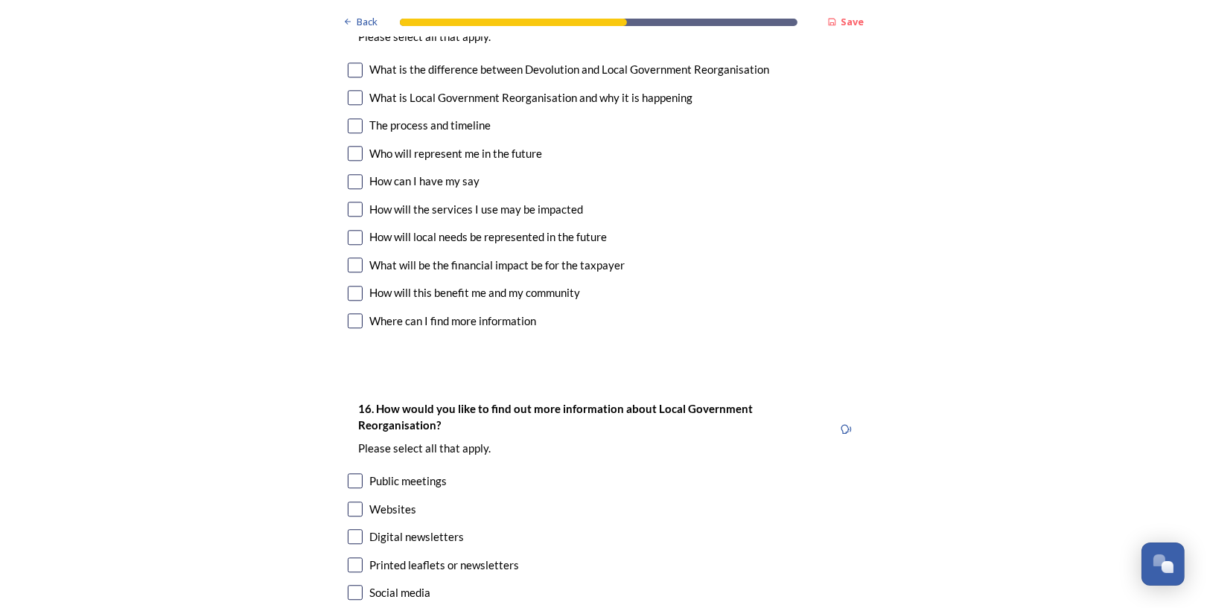
scroll to position [4170, 0]
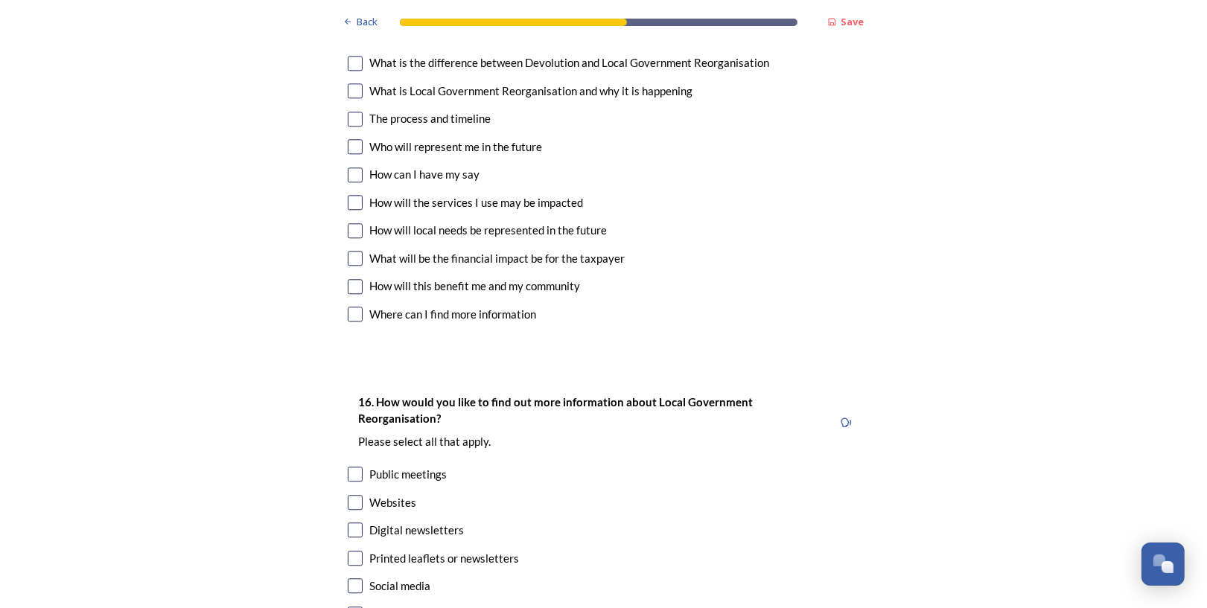
click at [354, 127] on input "checkbox" at bounding box center [355, 119] width 15 height 15
checkbox input "true"
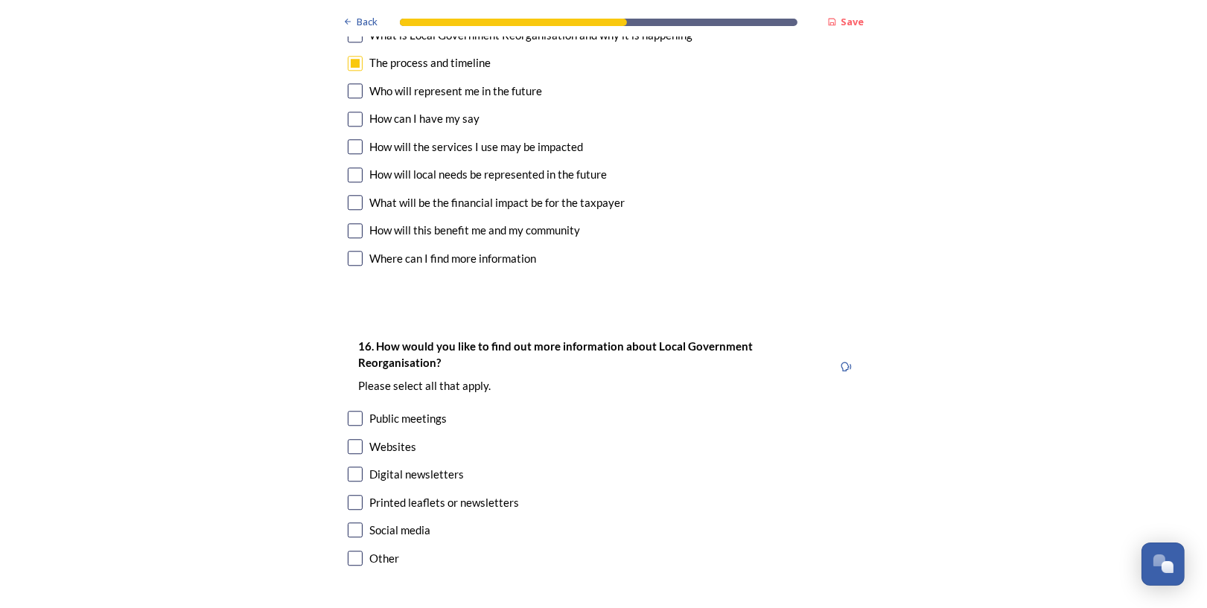
scroll to position [4253, 0]
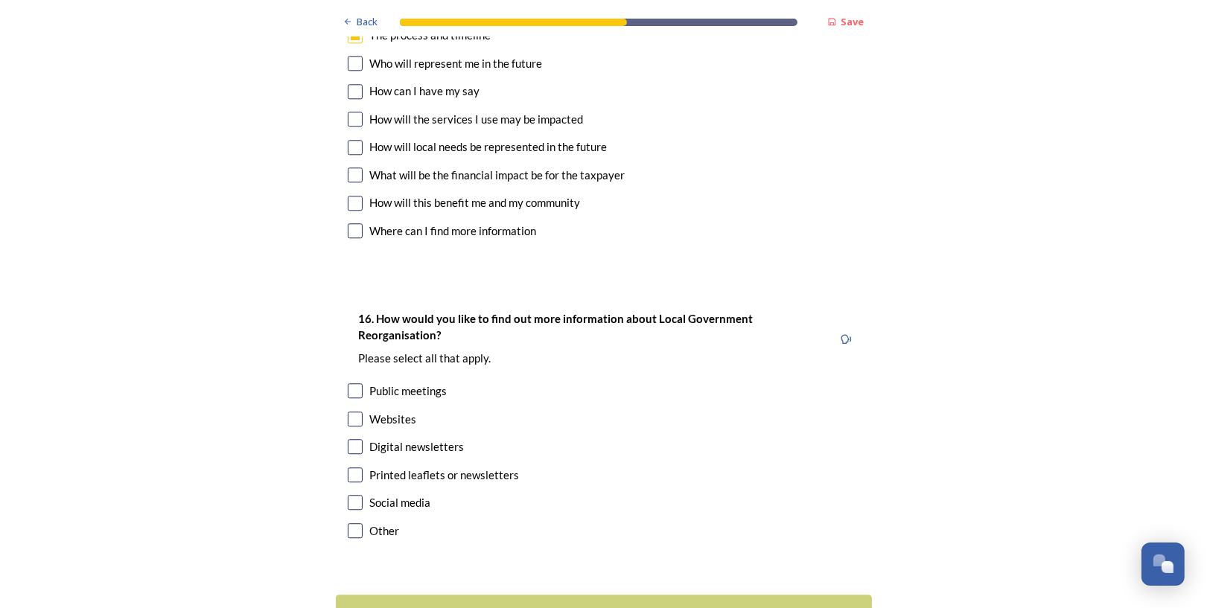
click at [355, 182] on input "checkbox" at bounding box center [355, 175] width 15 height 15
checkbox input "true"
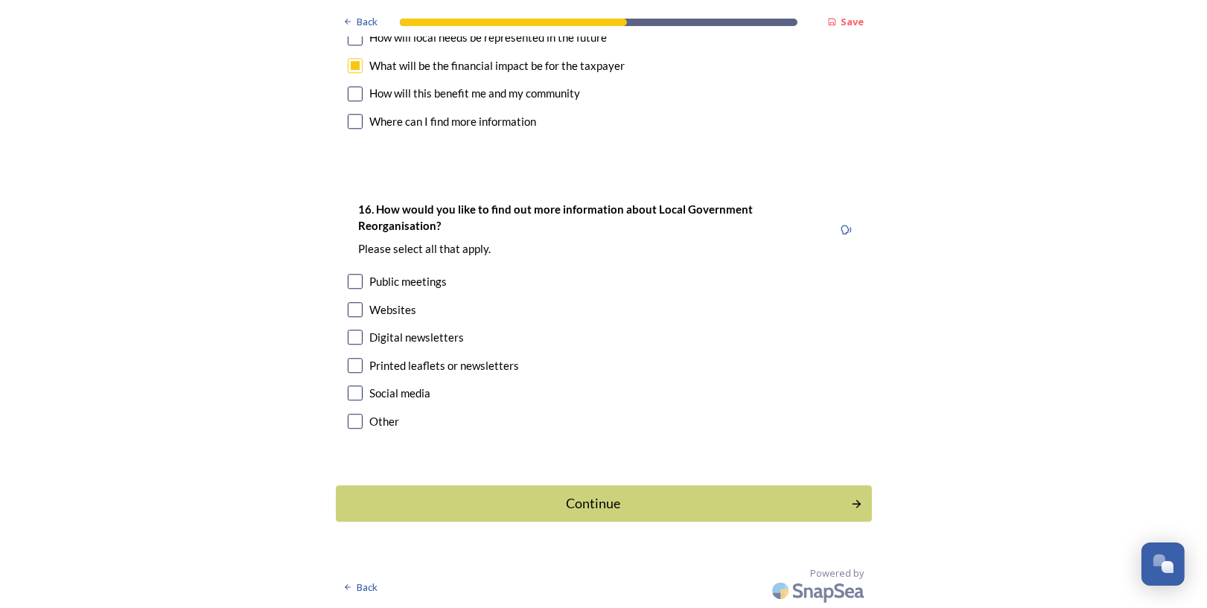
scroll to position [4546, 0]
click at [359, 305] on input "checkbox" at bounding box center [355, 309] width 15 height 15
click at [357, 304] on input "checkbox" at bounding box center [355, 309] width 15 height 15
click at [356, 307] on input "checkbox" at bounding box center [355, 309] width 15 height 15
checkbox input "true"
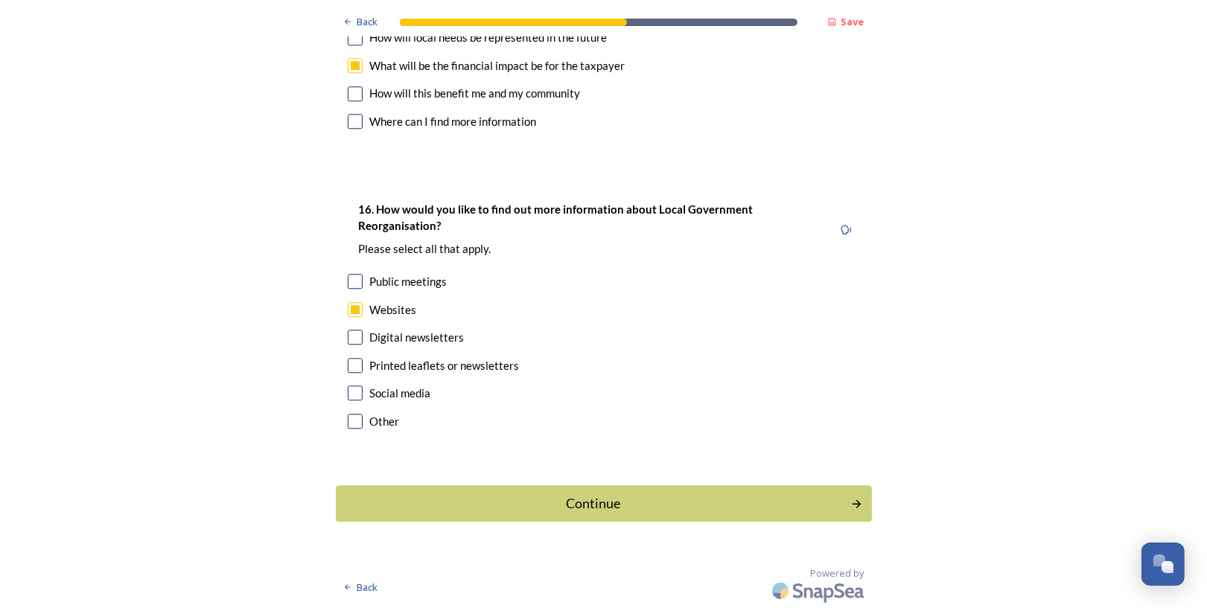
click at [357, 335] on input "checkbox" at bounding box center [355, 337] width 15 height 15
checkbox input "true"
click at [358, 362] on input "checkbox" at bounding box center [355, 365] width 15 height 15
checkbox input "true"
click at [576, 494] on div "Continue" at bounding box center [593, 504] width 504 height 20
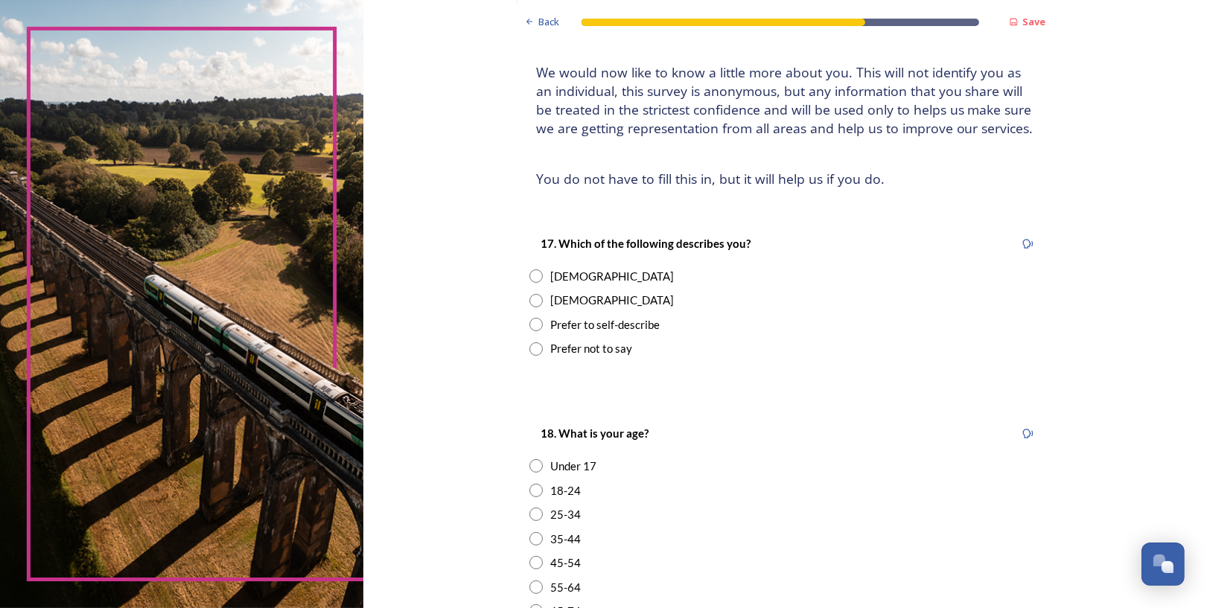
scroll to position [0, 0]
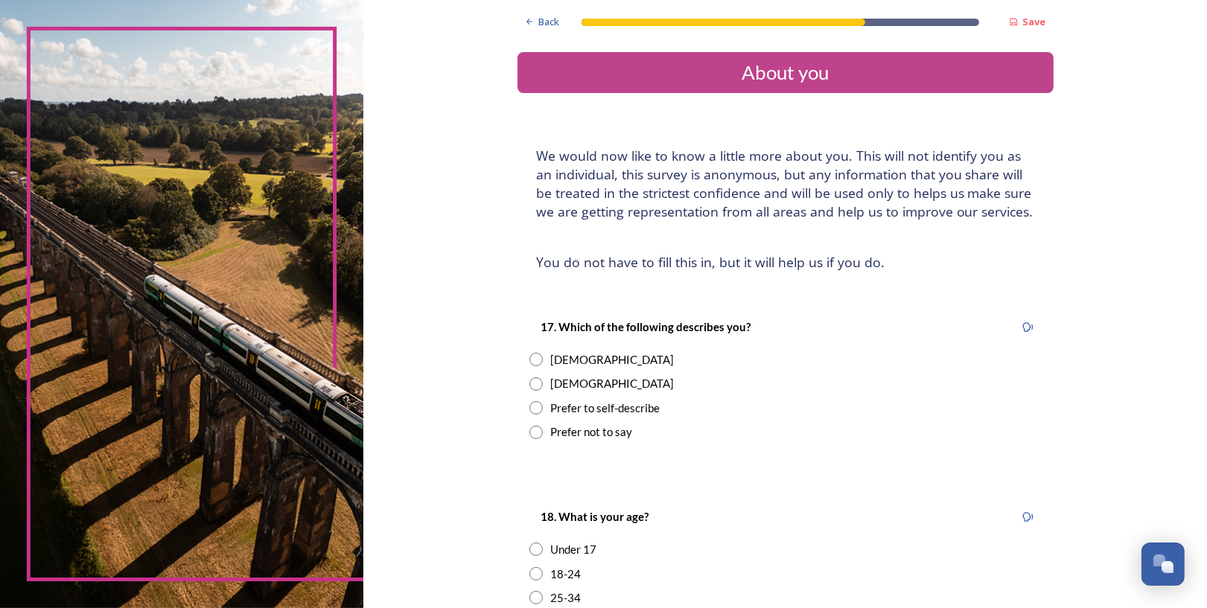
click at [535, 391] on input "radio" at bounding box center [535, 384] width 13 height 13
radio input "true"
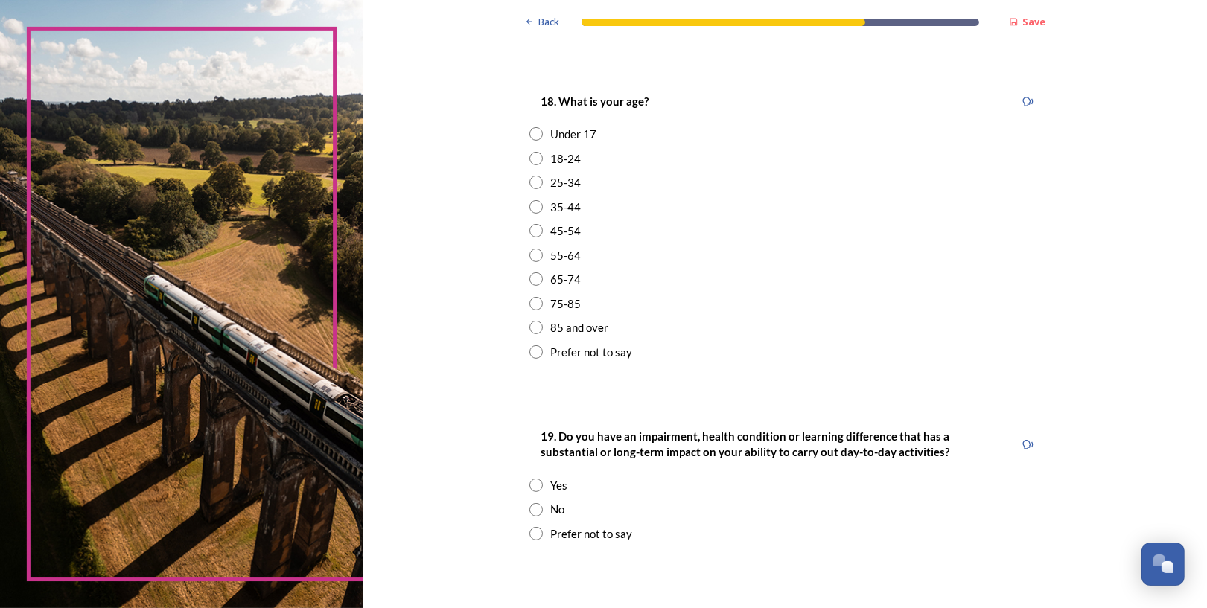
scroll to position [416, 0]
click at [538, 285] on input "radio" at bounding box center [535, 278] width 13 height 13
radio input "true"
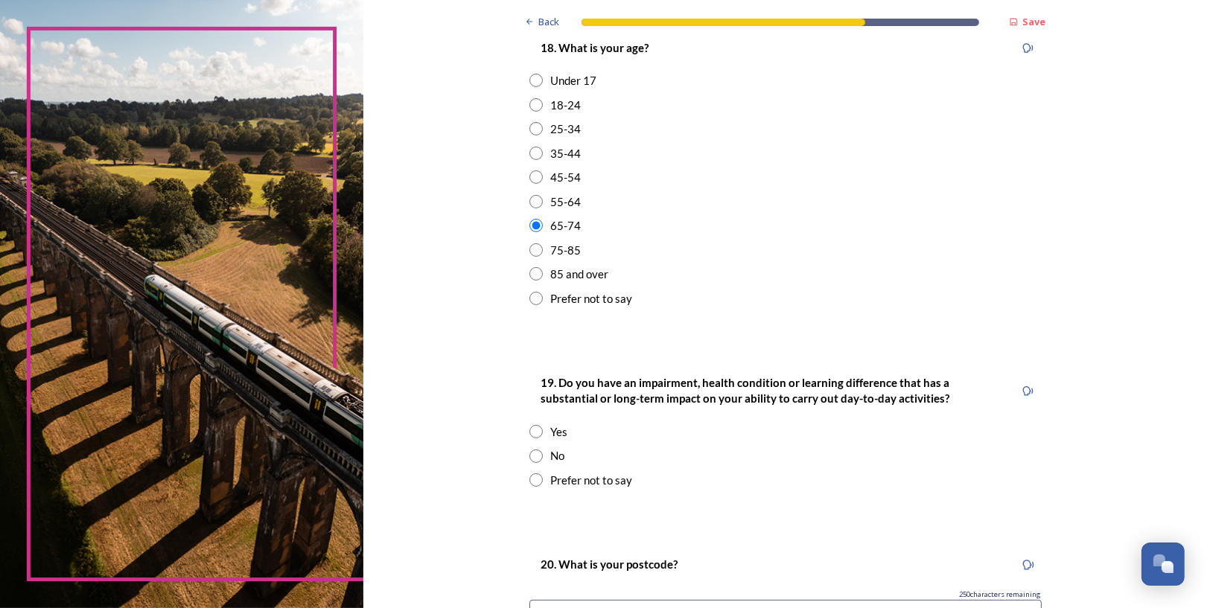
scroll to position [584, 0]
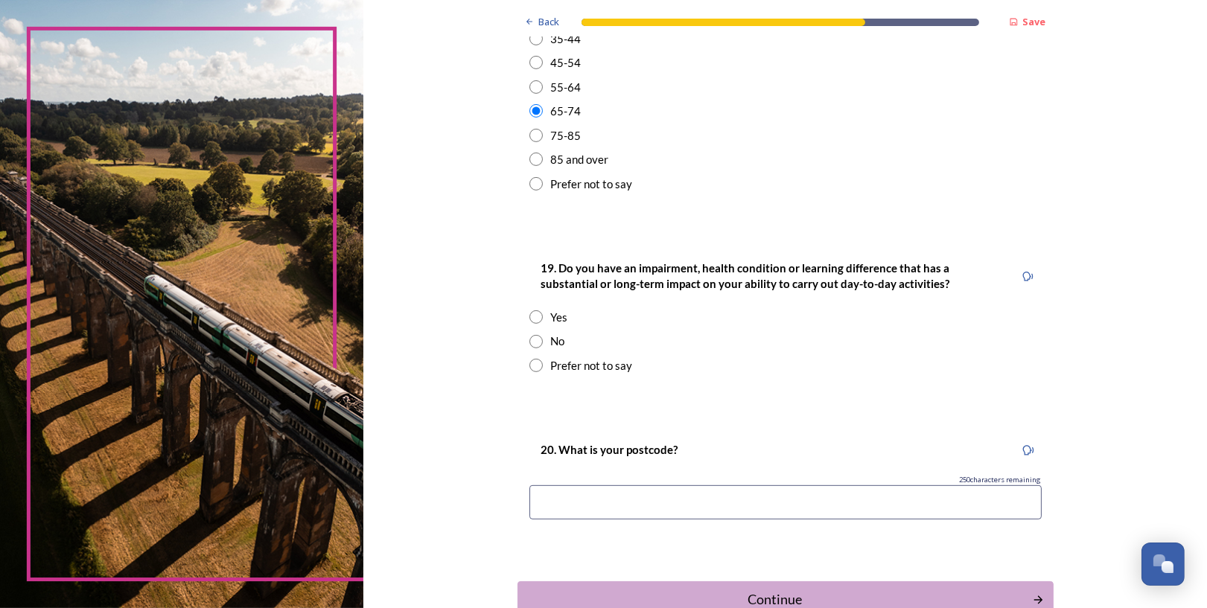
click at [538, 349] on input "radio" at bounding box center [535, 341] width 13 height 13
radio input "true"
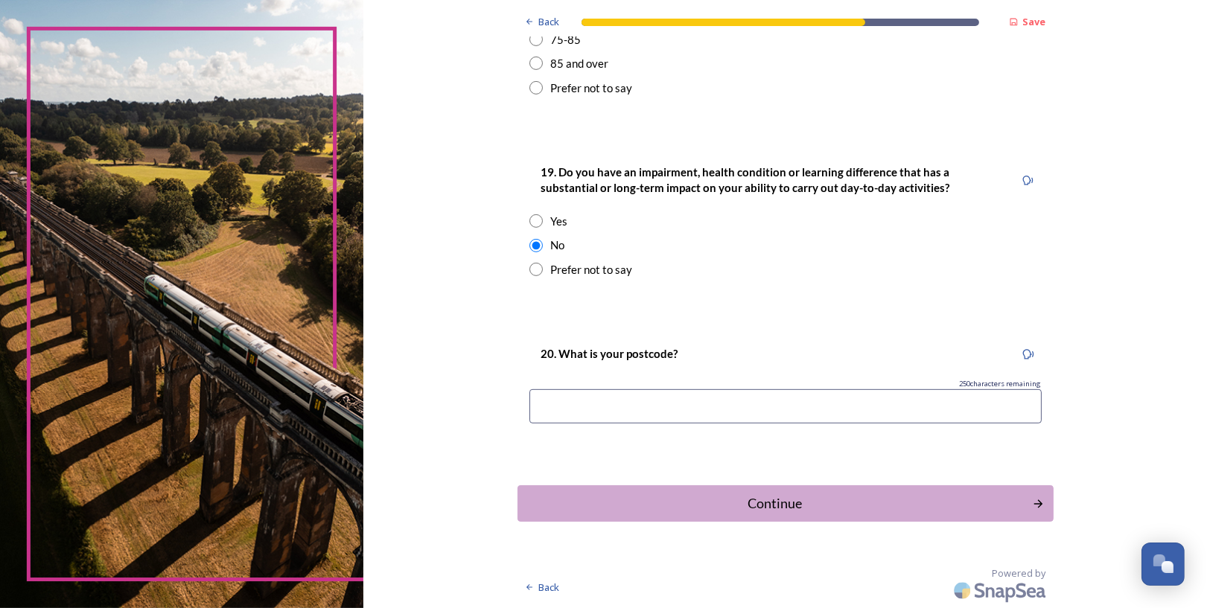
scroll to position [763, 0]
click at [615, 411] on input at bounding box center [785, 406] width 512 height 34
type input "RH20 2HZ"
click at [763, 497] on div "Continue" at bounding box center [775, 504] width 504 height 20
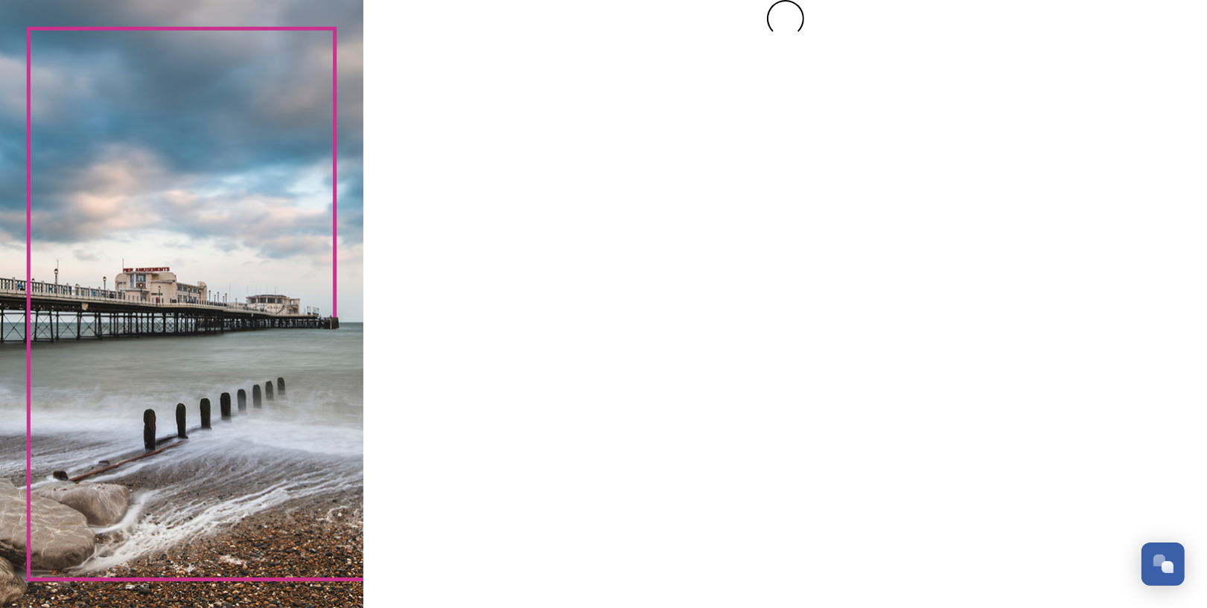
scroll to position [0, 0]
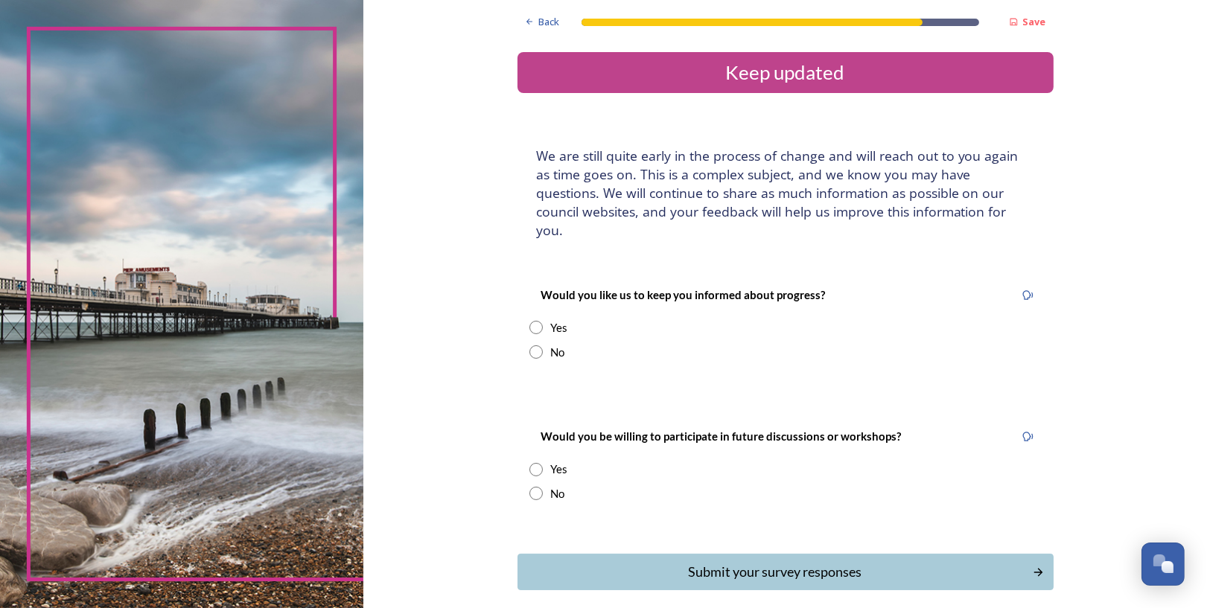
click at [538, 334] on input "radio" at bounding box center [535, 327] width 13 height 13
radio input "true"
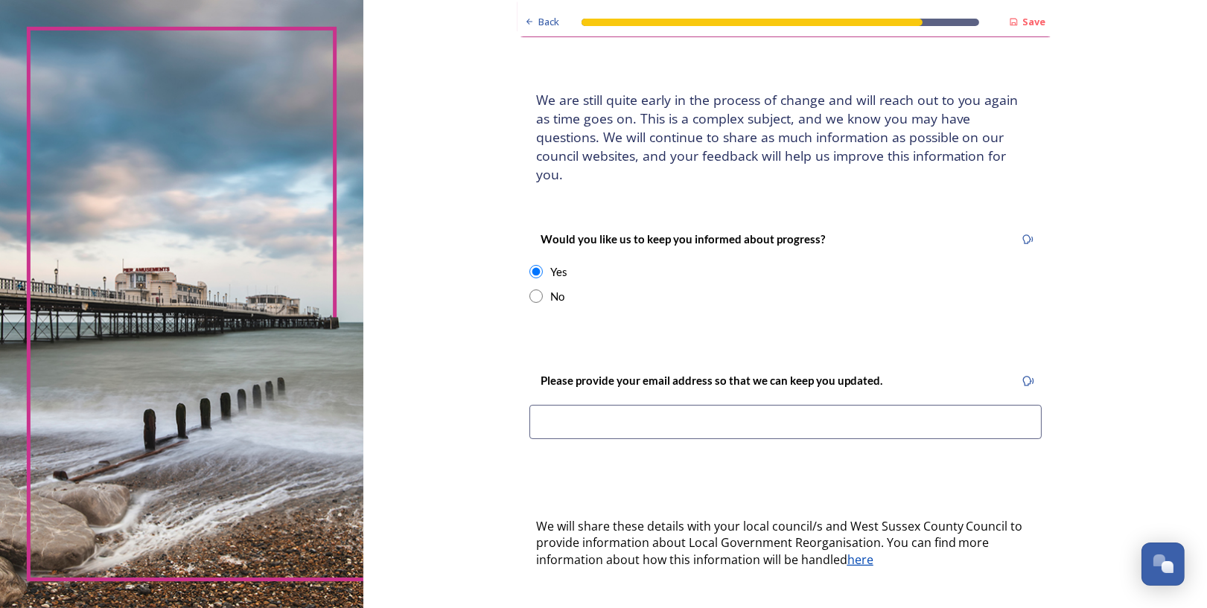
scroll to position [167, 0]
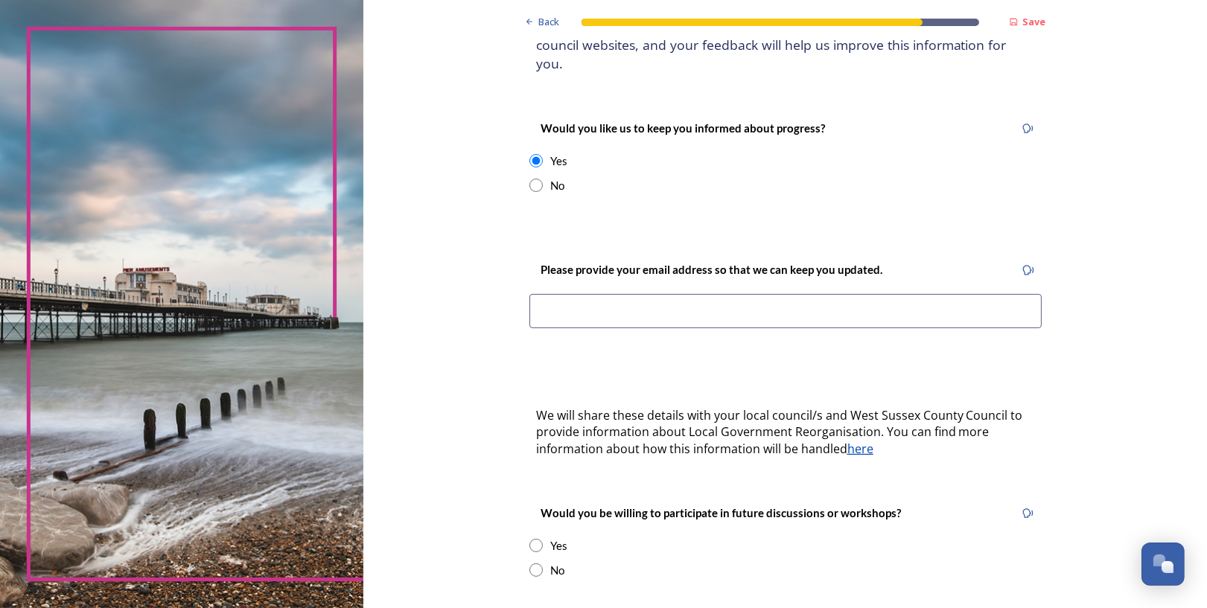
click at [623, 328] on input at bounding box center [785, 311] width 512 height 34
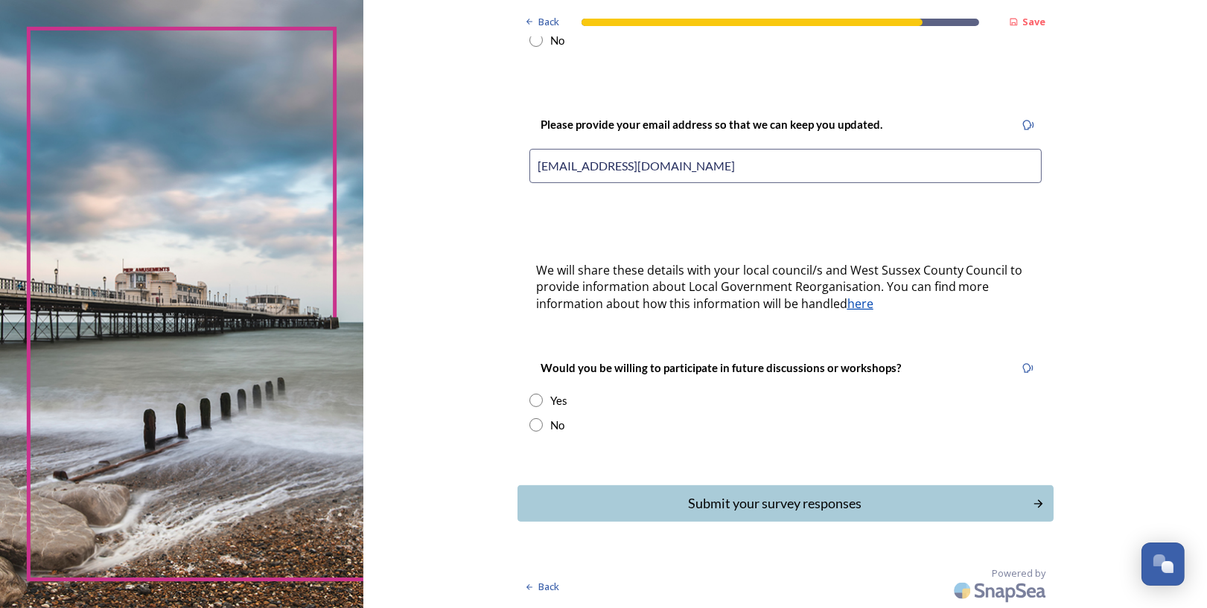
scroll to position [376, 0]
type input "pjsmith35@yahoo.co.uk"
click at [540, 421] on input "radio" at bounding box center [535, 425] width 13 height 13
radio input "true"
click at [757, 488] on button "Submit your survey responses" at bounding box center [785, 504] width 541 height 36
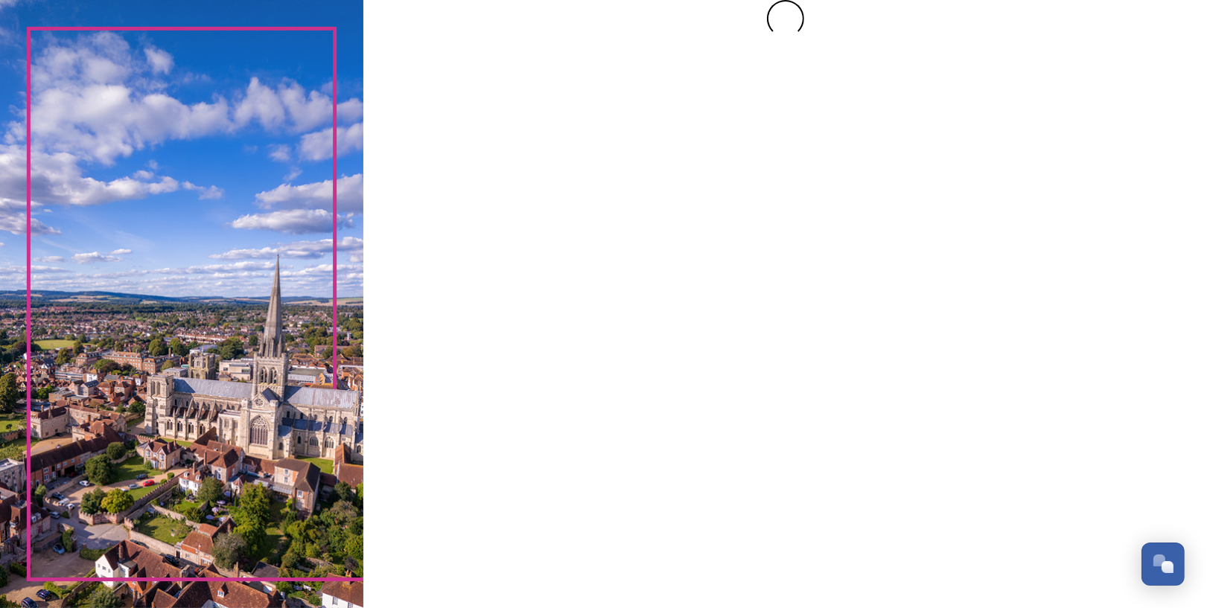
scroll to position [0, 0]
